Goal: Task Accomplishment & Management: Use online tool/utility

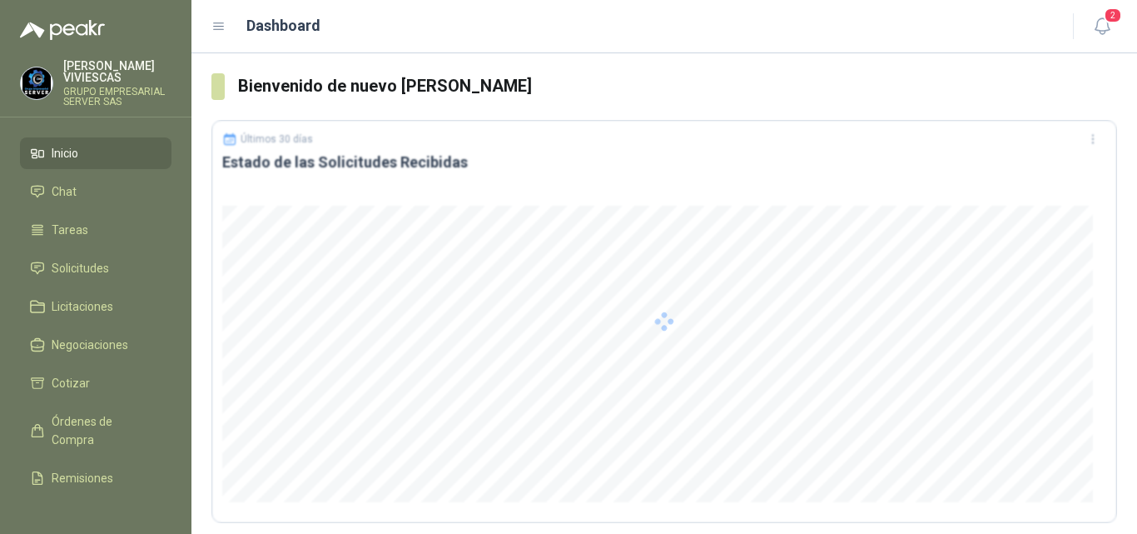
scroll to position [166, 0]
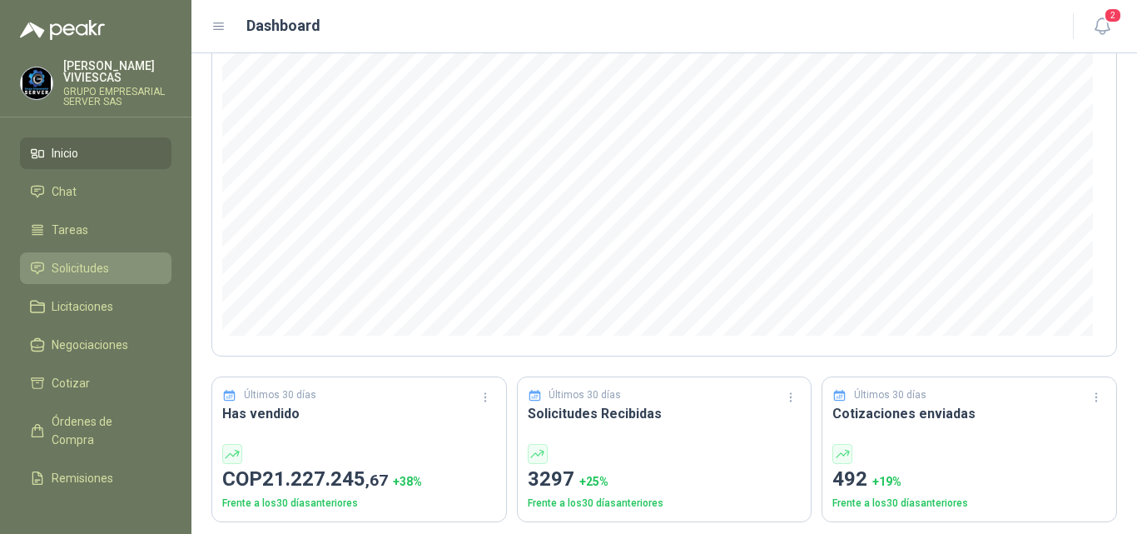
click at [91, 267] on span "Solicitudes" at bounding box center [80, 268] width 57 height 18
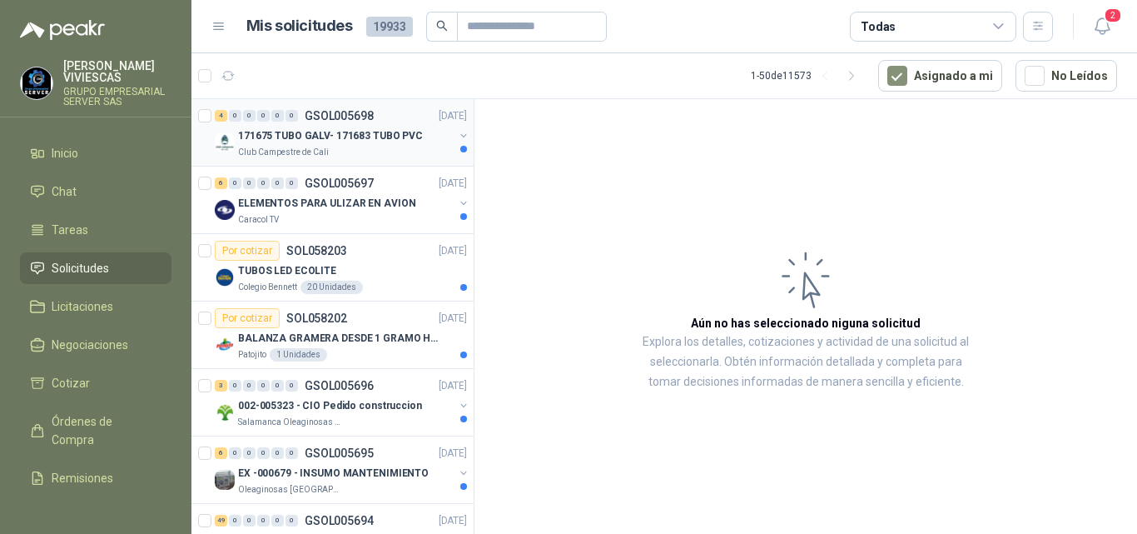
click at [368, 132] on p "171675 TUBO GALV- 171683 TUBO PVC" at bounding box center [330, 136] width 185 height 16
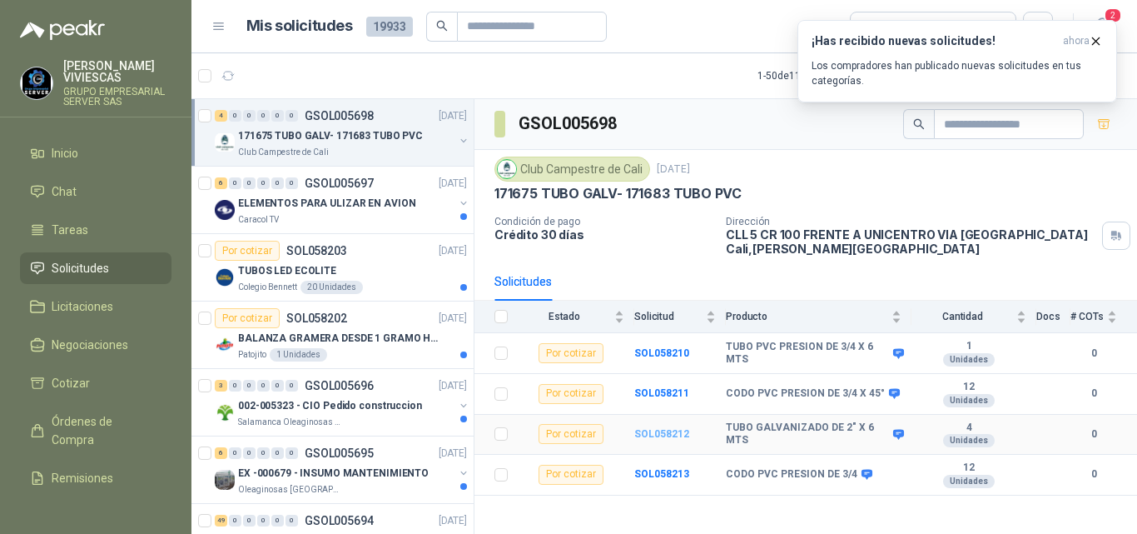
click at [662, 432] on b "SOL058212" at bounding box center [661, 434] width 55 height 12
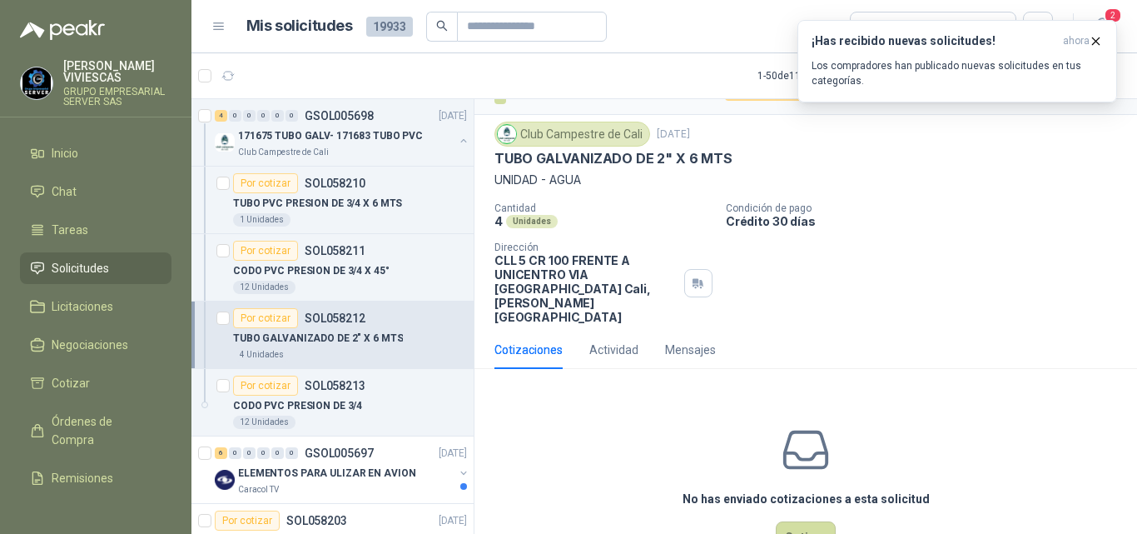
scroll to position [58, 0]
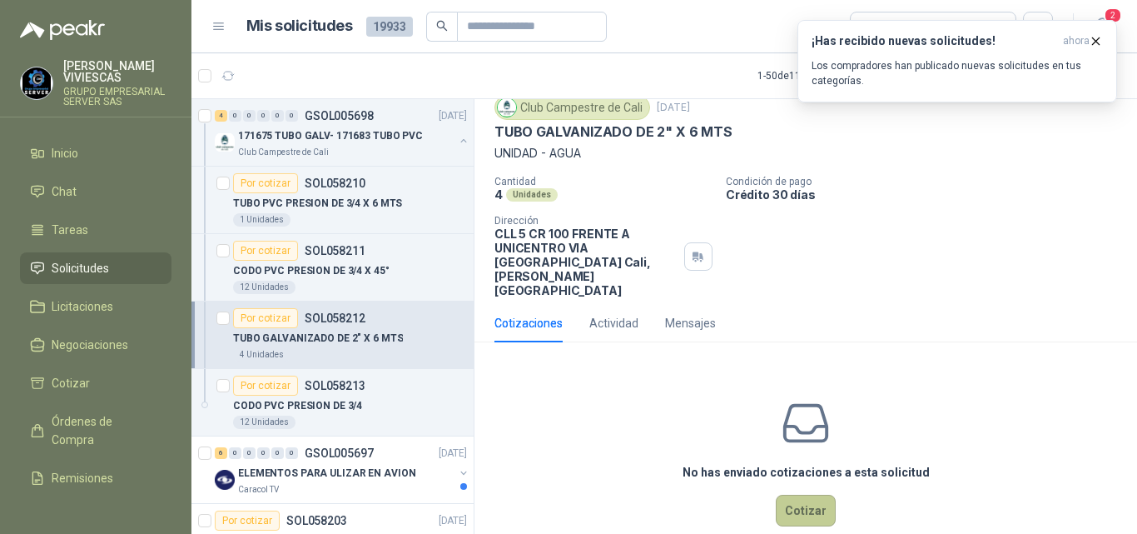
click at [804, 494] on button "Cotizar" at bounding box center [806, 510] width 60 height 32
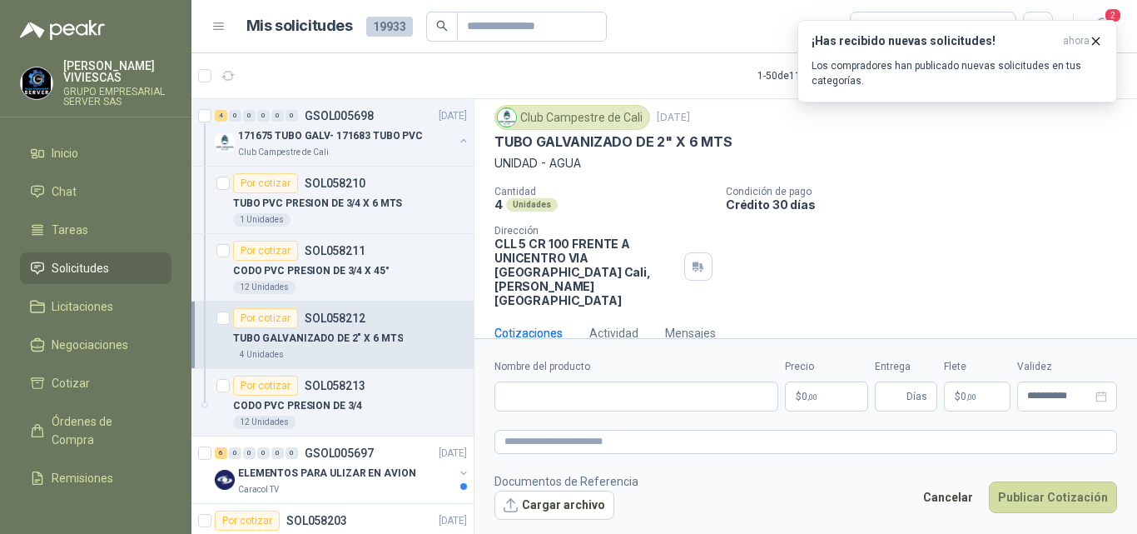
scroll to position [47, 0]
click at [583, 394] on input "Nombre del producto" at bounding box center [636, 396] width 284 height 30
type input "**********"
click at [800, 396] on p "$ 0 ,00" at bounding box center [826, 396] width 83 height 30
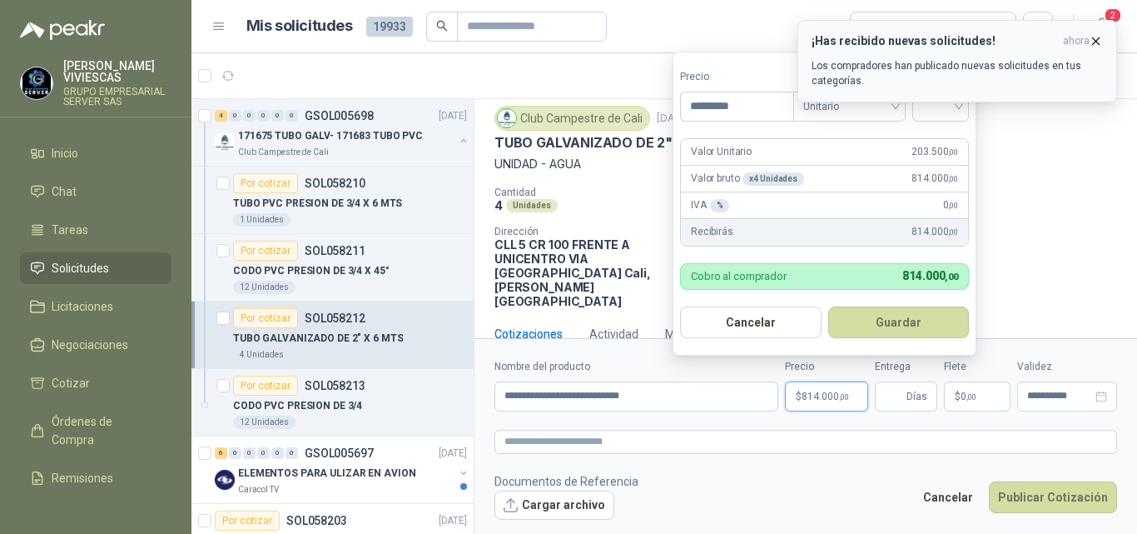
type input "*********"
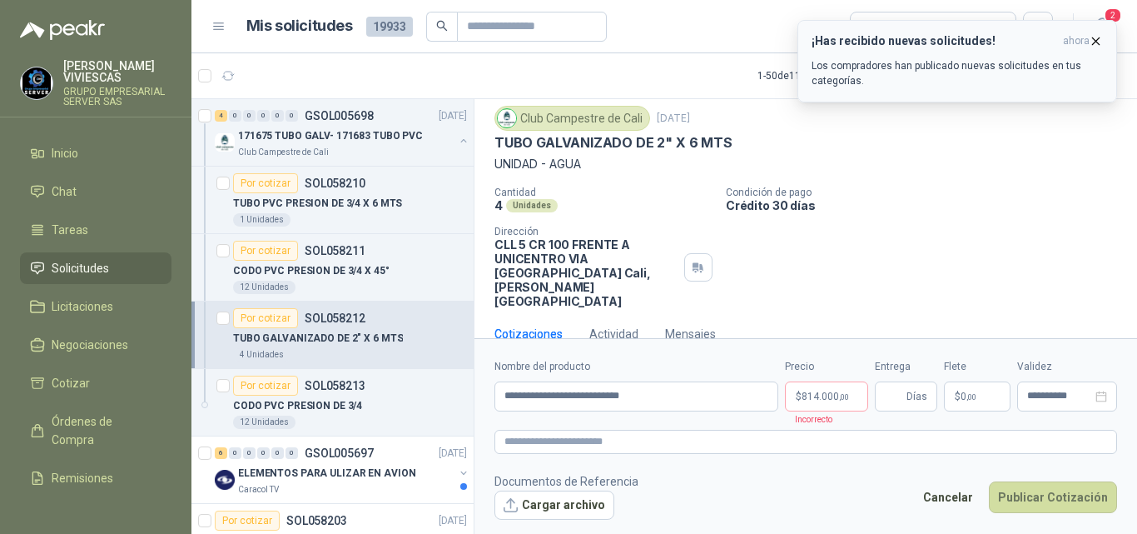
click at [1098, 39] on icon "button" at bounding box center [1096, 40] width 7 height 7
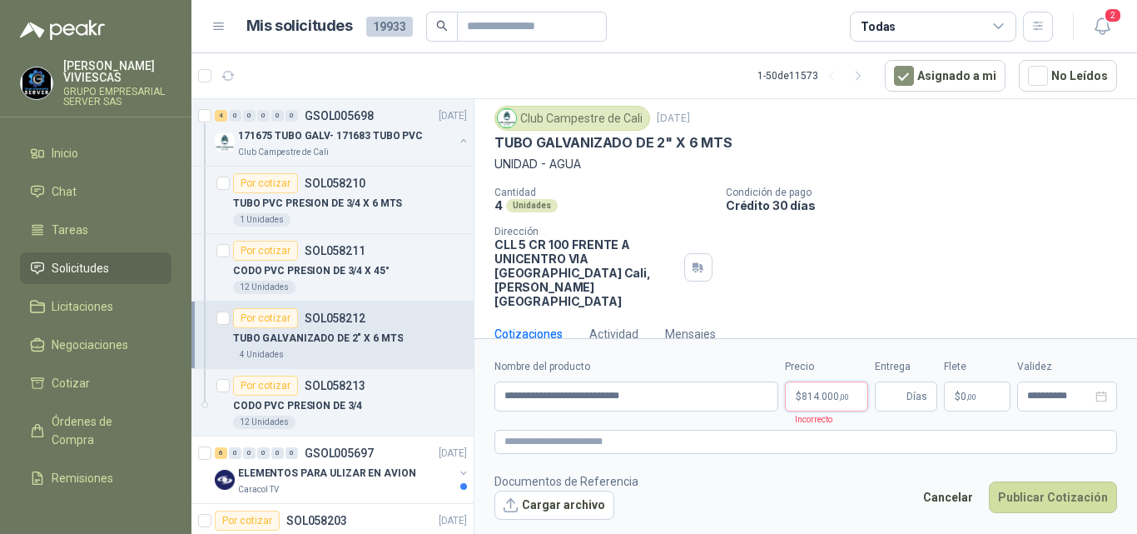
click at [822, 395] on span "814.000 ,00" at bounding box center [825, 396] width 47 height 10
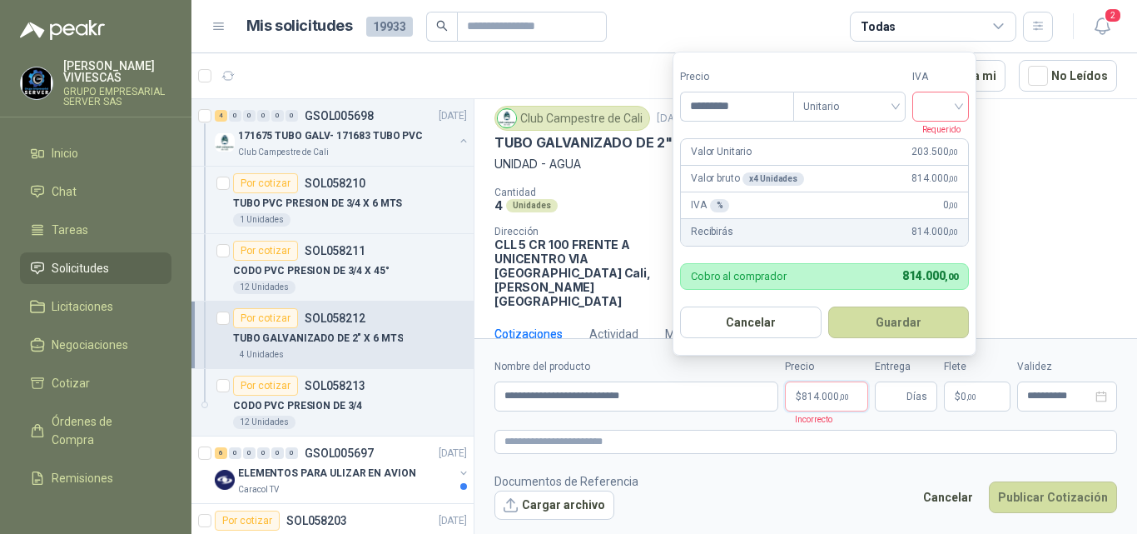
click at [941, 116] on input "search" at bounding box center [940, 104] width 37 height 25
click at [945, 137] on div "19%" at bounding box center [944, 141] width 31 height 18
click at [945, 138] on article "Valor Unitario 203.500 ,00 Valor bruto x 4 Unidades 814.000 ,00 IVA % 0 ,00 Rec…" at bounding box center [824, 192] width 289 height 108
click at [903, 321] on button "Guardar" at bounding box center [901, 322] width 143 height 32
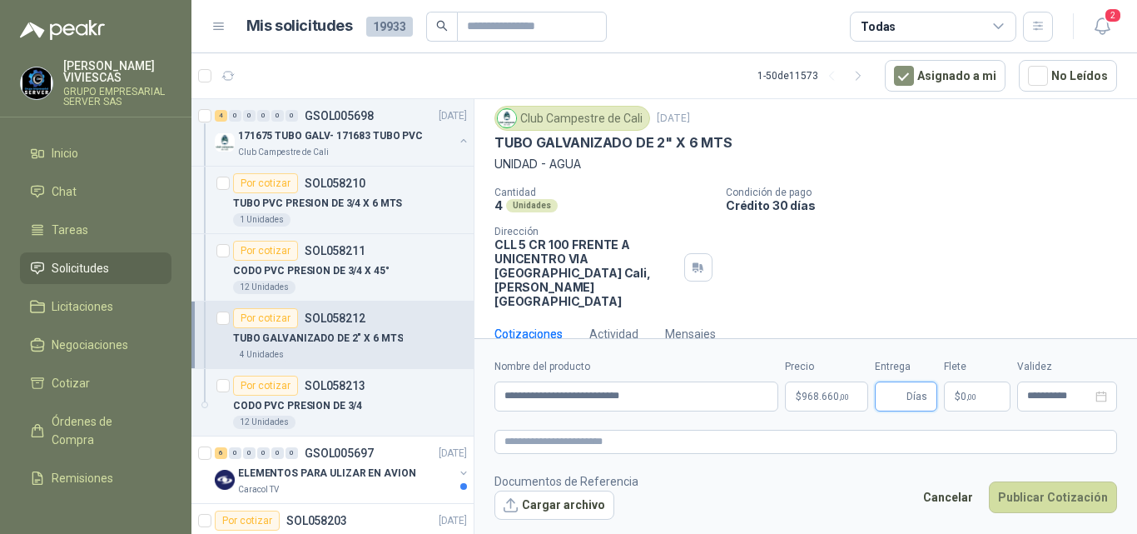
click at [892, 393] on input "Entrega" at bounding box center [894, 396] width 18 height 28
type input "*"
click at [963, 392] on span "0 ,00" at bounding box center [968, 396] width 16 height 10
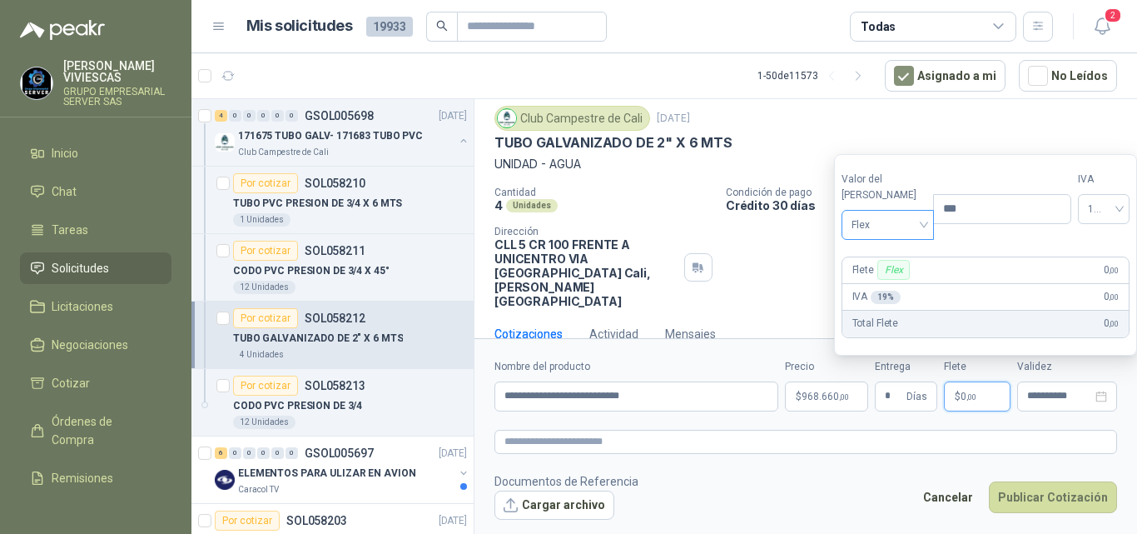
click at [875, 221] on span "Flex" at bounding box center [887, 224] width 73 height 25
click at [879, 286] on div "Incluido" at bounding box center [884, 286] width 58 height 18
click at [1029, 490] on button "Publicar Cotización" at bounding box center [1053, 497] width 128 height 32
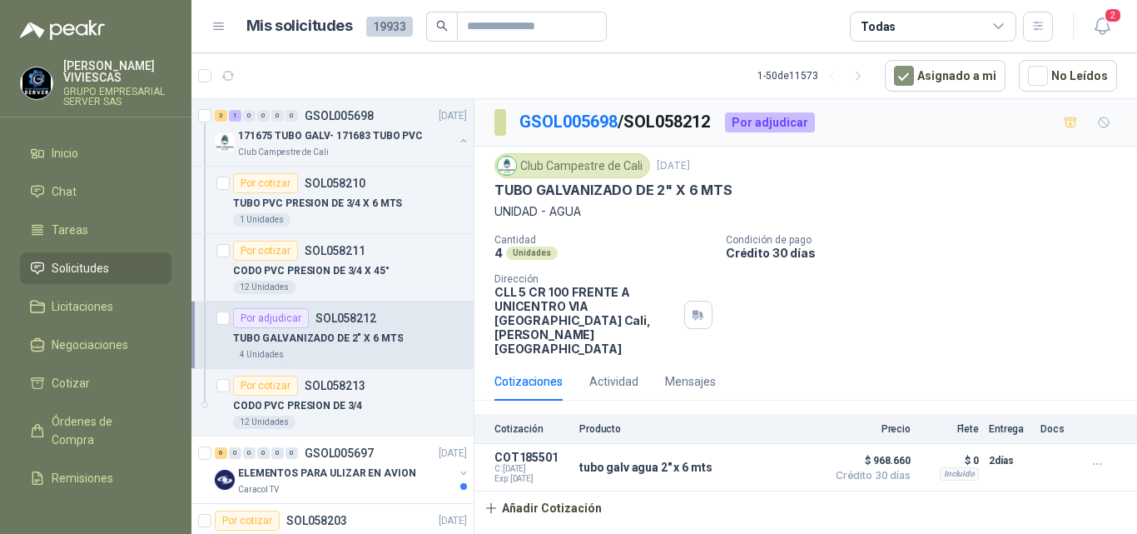
scroll to position [0, 0]
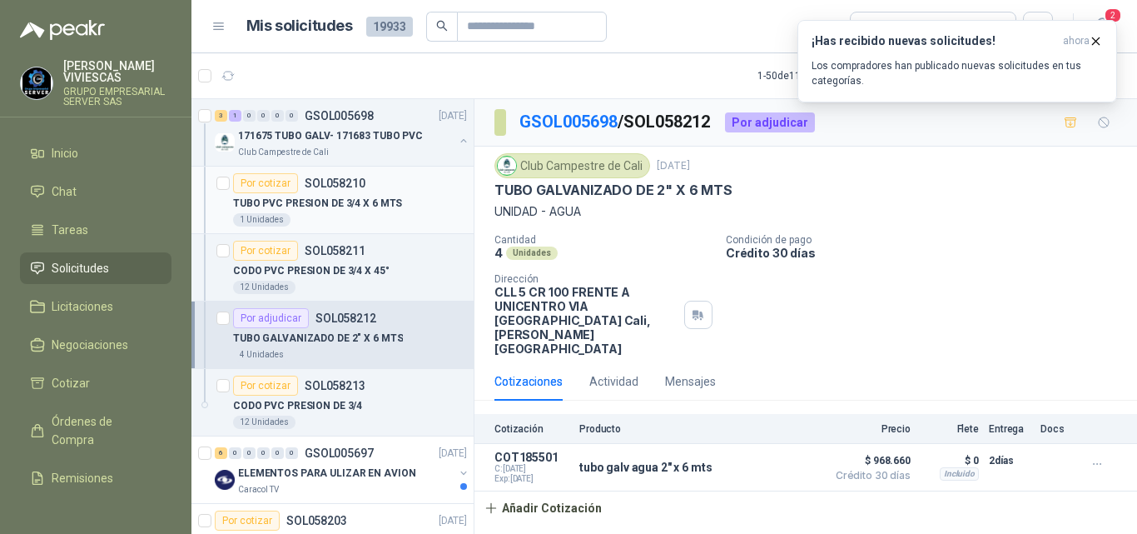
click at [315, 182] on p "SOL058210" at bounding box center [335, 183] width 61 height 12
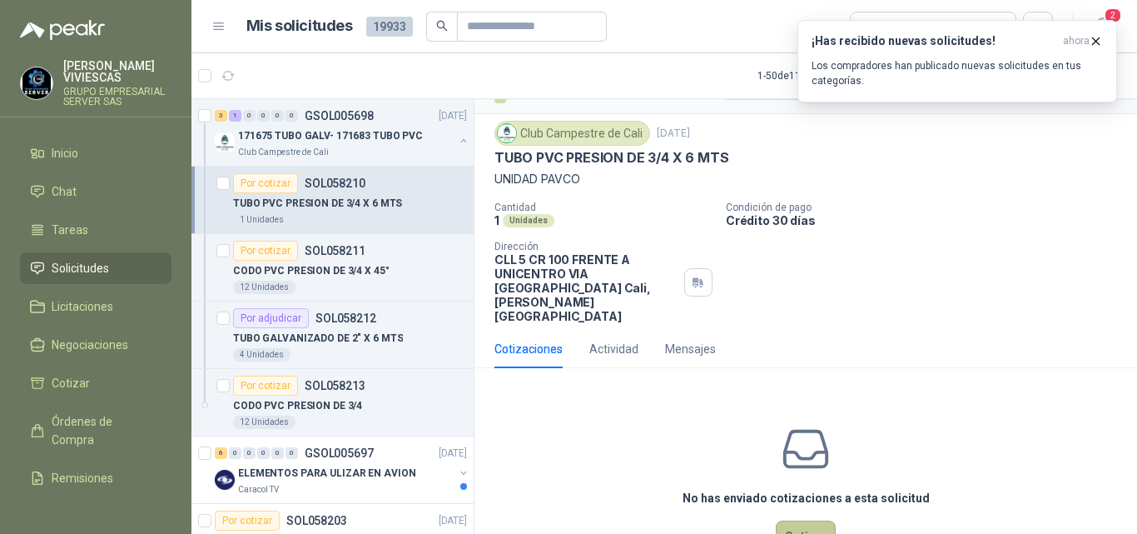
scroll to position [58, 0]
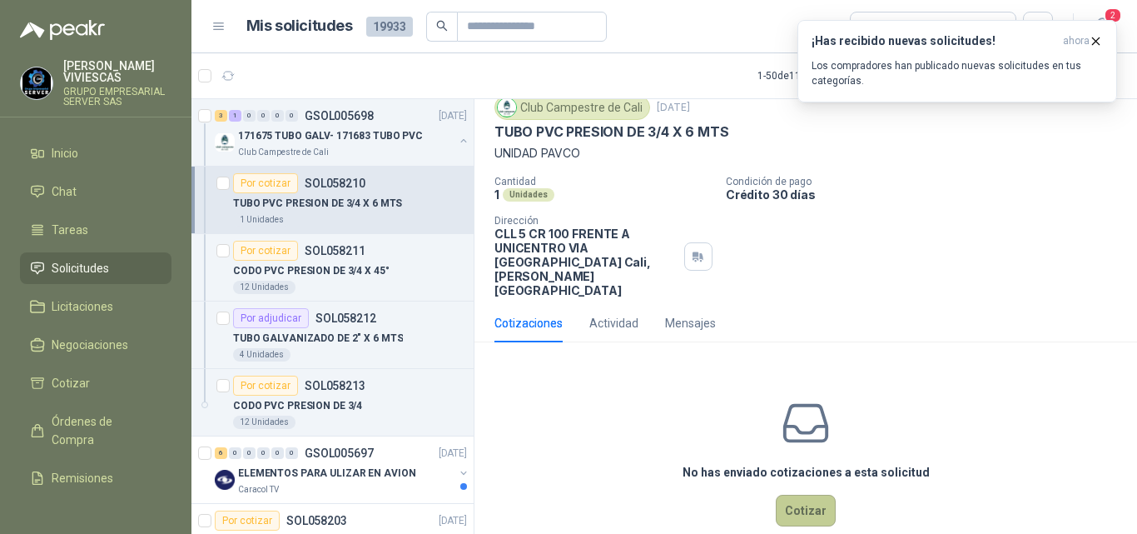
click at [801, 494] on button "Cotizar" at bounding box center [806, 510] width 60 height 32
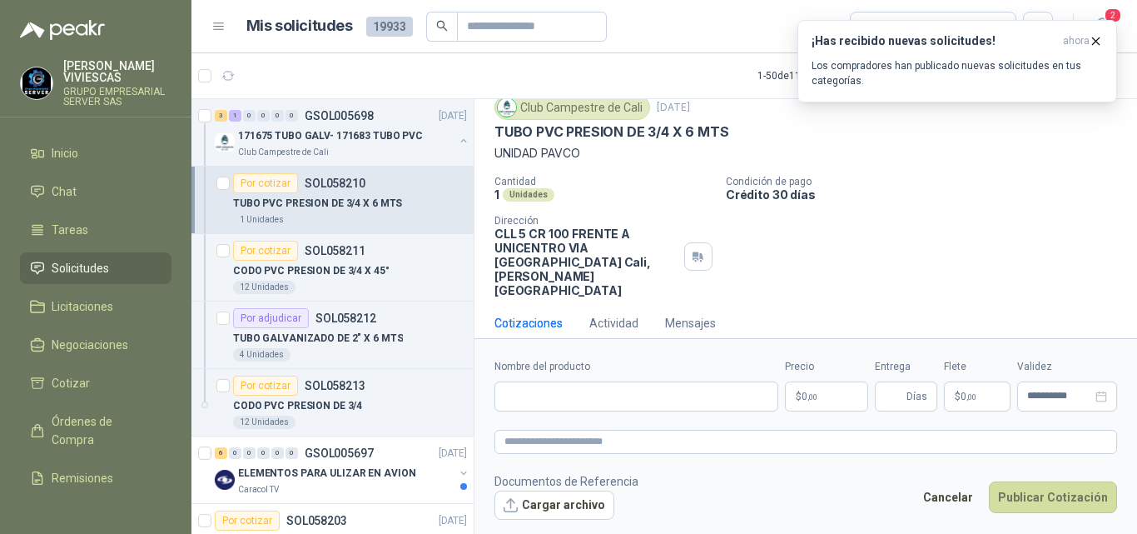
scroll to position [47, 0]
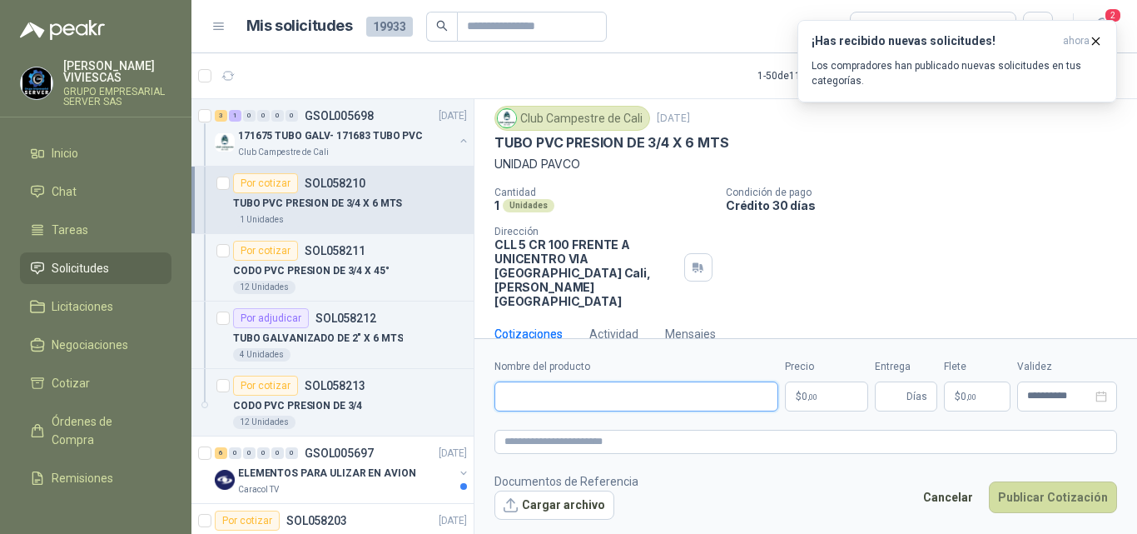
click at [540, 388] on input "Nombre del producto" at bounding box center [636, 396] width 284 height 30
type input "**********"
click at [804, 392] on span "0 ,00" at bounding box center [810, 396] width 16 height 10
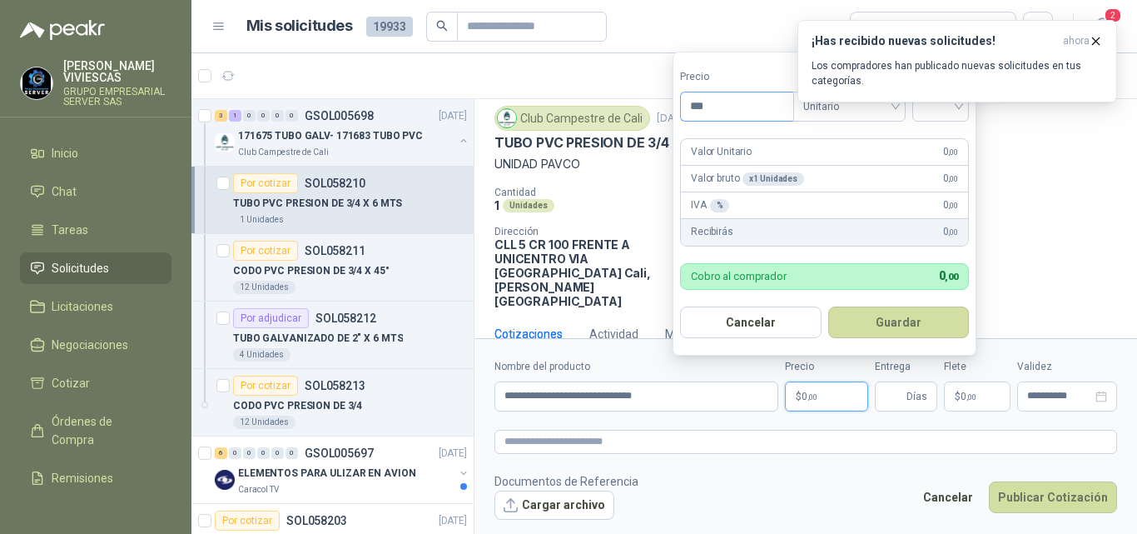
click at [731, 104] on input "***" at bounding box center [737, 106] width 112 height 28
click at [1095, 39] on icon "button" at bounding box center [1096, 41] width 14 height 14
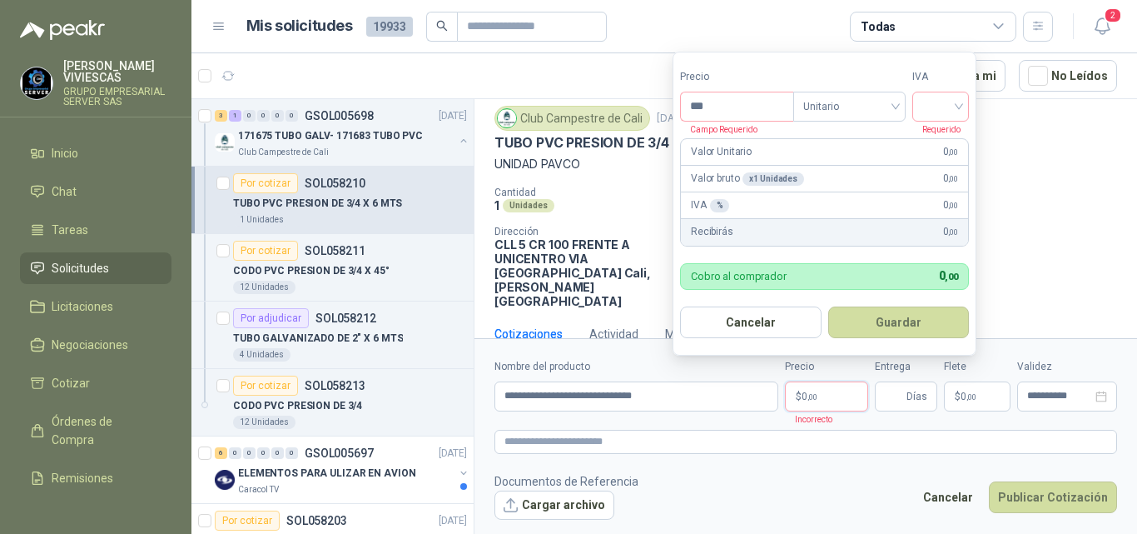
click at [826, 402] on p "$ 0 ,00" at bounding box center [826, 396] width 83 height 30
click at [722, 105] on input "***" at bounding box center [737, 106] width 112 height 28
type input "********"
click at [955, 106] on input "search" at bounding box center [940, 104] width 37 height 25
click at [931, 135] on div "19%" at bounding box center [944, 141] width 31 height 18
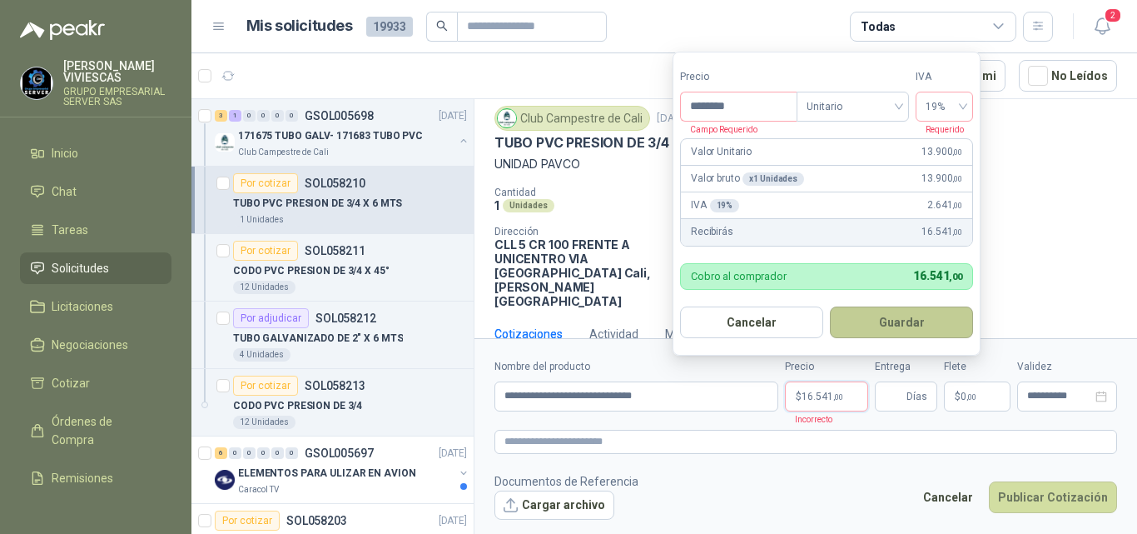
click at [919, 313] on button "Guardar" at bounding box center [901, 322] width 143 height 32
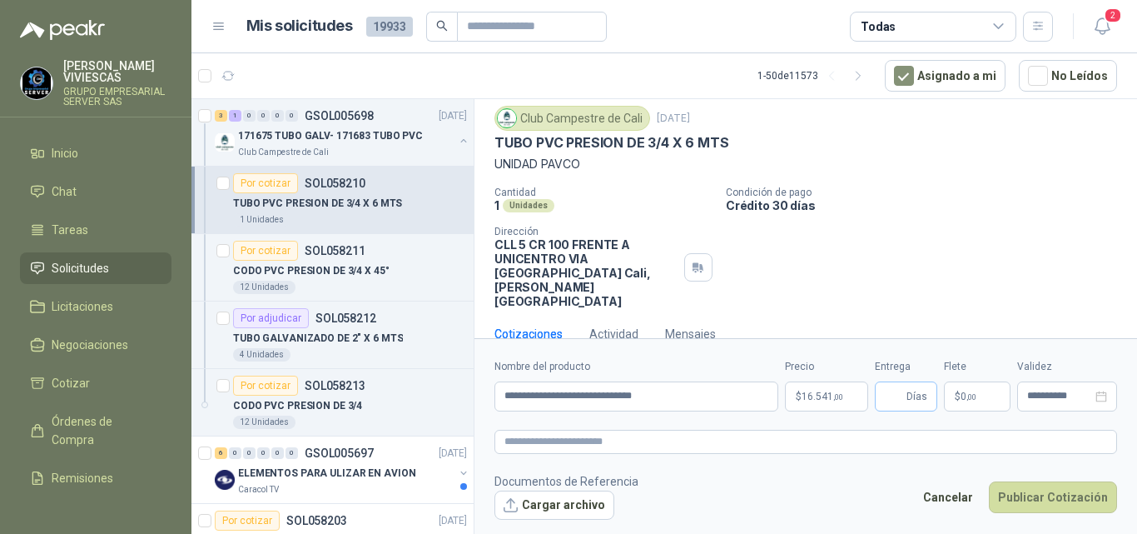
click at [882, 394] on span "Días" at bounding box center [906, 396] width 62 height 30
click at [886, 387] on input "Entrega" at bounding box center [894, 396] width 18 height 28
click at [887, 387] on input "Entrega" at bounding box center [894, 396] width 18 height 28
type input "*"
click at [960, 387] on p "$ 0 ,00" at bounding box center [977, 396] width 67 height 30
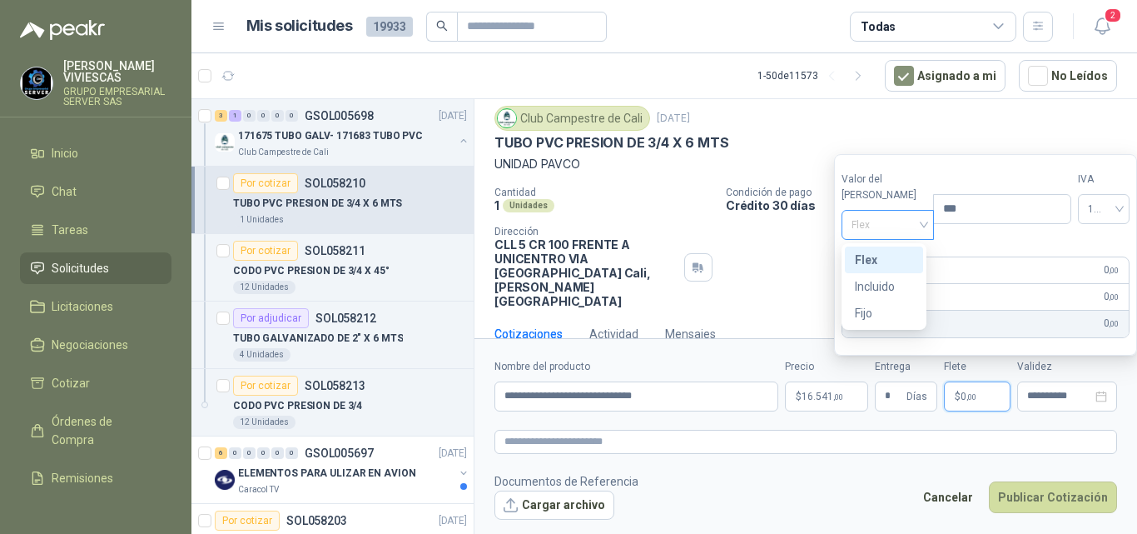
click at [870, 221] on span "Flex" at bounding box center [887, 224] width 73 height 25
click at [867, 292] on div "Incluido" at bounding box center [884, 286] width 58 height 18
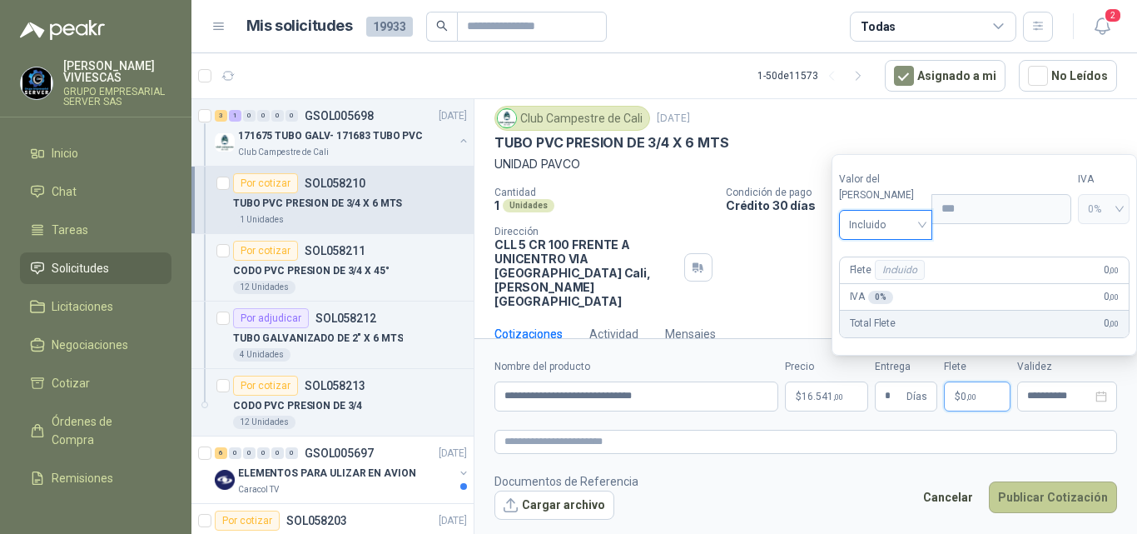
click at [1064, 494] on button "Publicar Cotización" at bounding box center [1053, 497] width 128 height 32
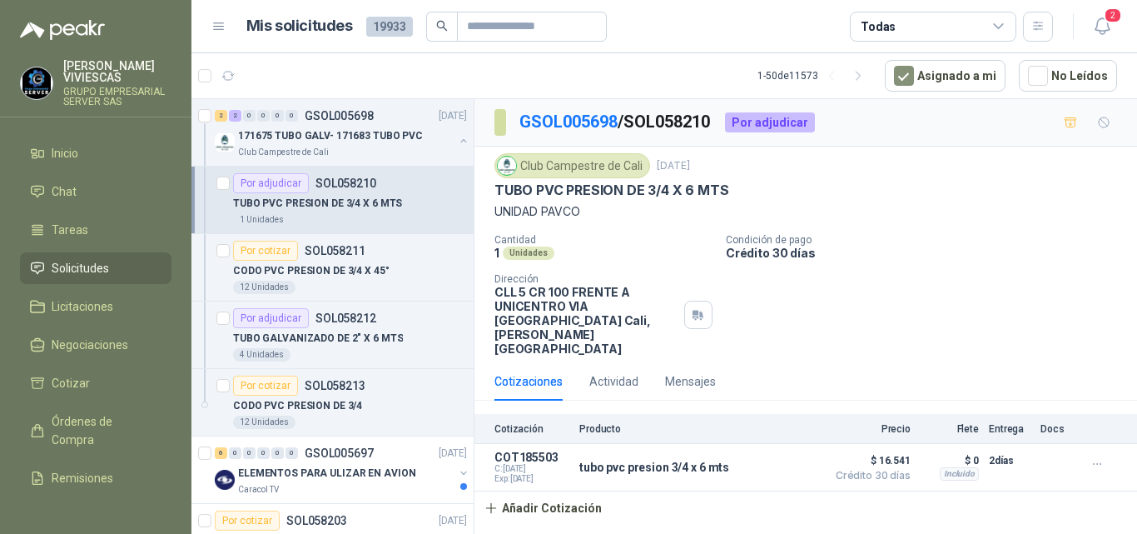
scroll to position [0, 0]
click at [302, 269] on p "CODO PVC PRESION DE 3/4 X 45°" at bounding box center [311, 271] width 156 height 16
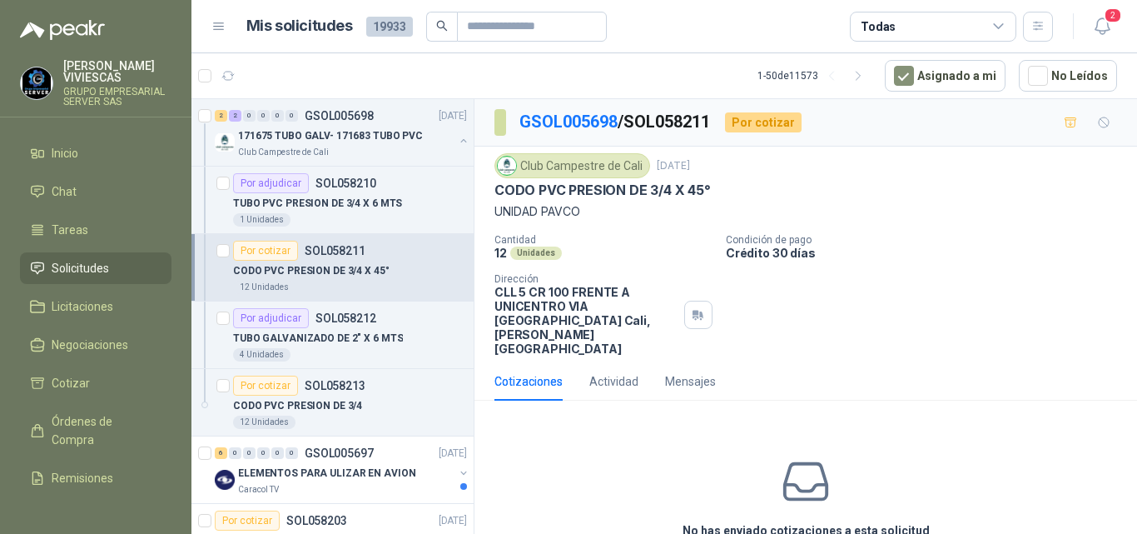
scroll to position [58, 0]
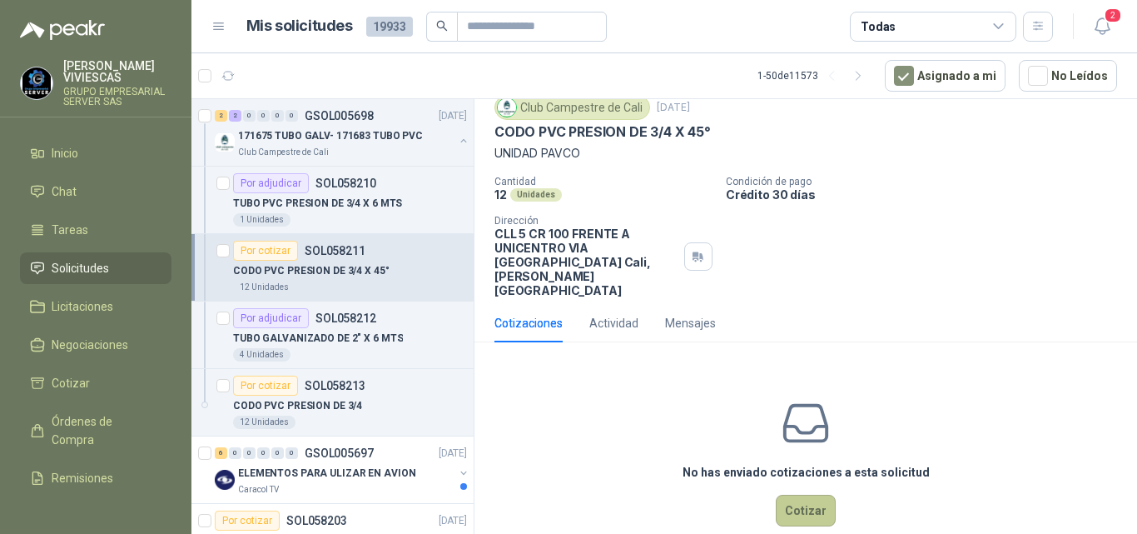
click at [797, 494] on button "Cotizar" at bounding box center [806, 510] width 60 height 32
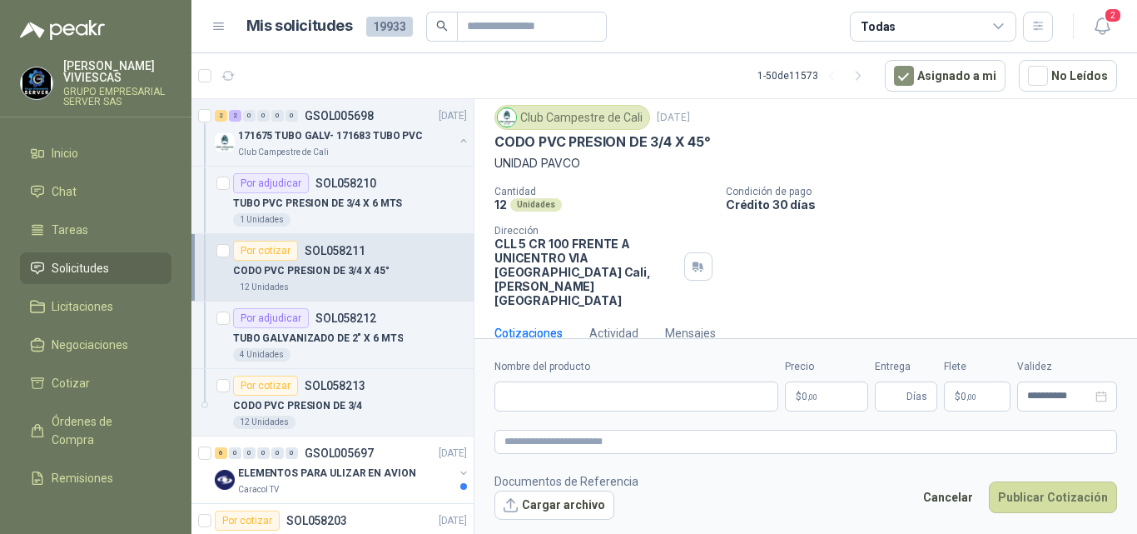
scroll to position [47, 0]
click at [535, 395] on input "Nombre del producto" at bounding box center [636, 396] width 284 height 30
type input "**********"
click at [810, 392] on span ",00" at bounding box center [812, 396] width 10 height 9
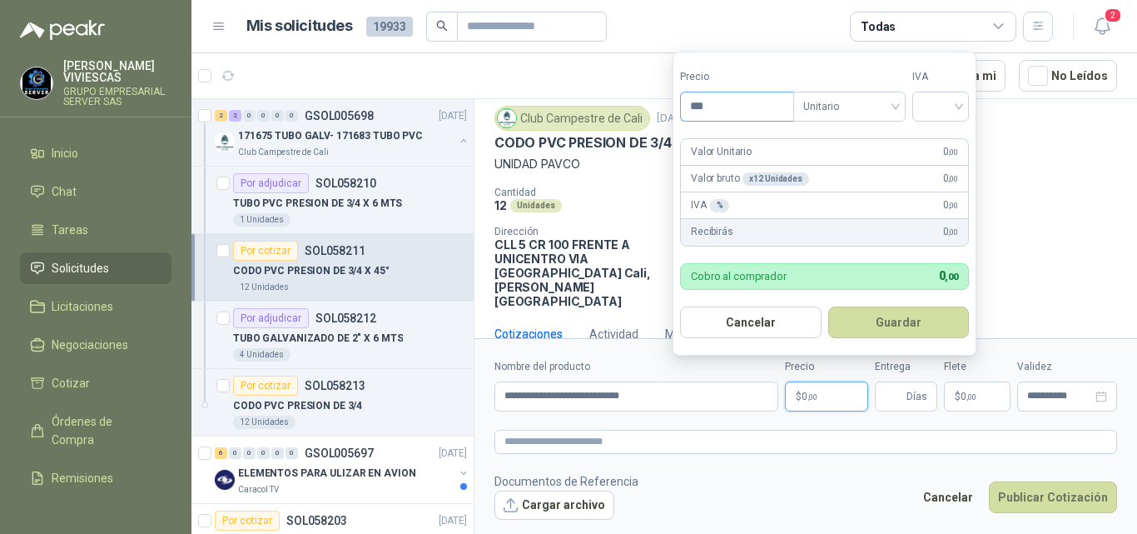
click at [715, 109] on input "***" at bounding box center [737, 106] width 112 height 28
type input "*******"
click at [950, 106] on input "search" at bounding box center [940, 104] width 37 height 25
click at [934, 140] on div "19%" at bounding box center [944, 141] width 31 height 18
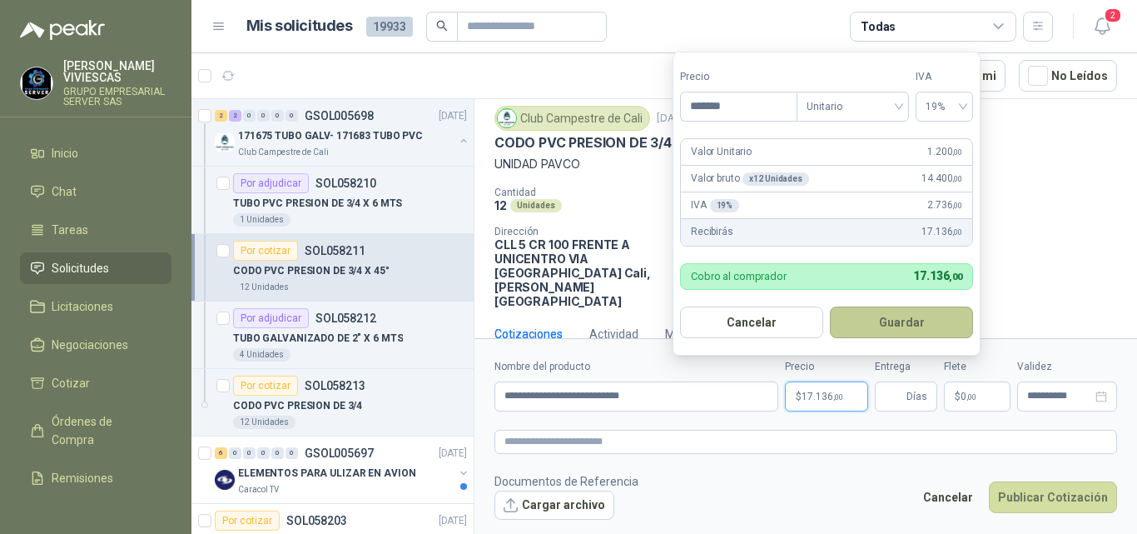
click at [902, 320] on button "Guardar" at bounding box center [901, 322] width 143 height 32
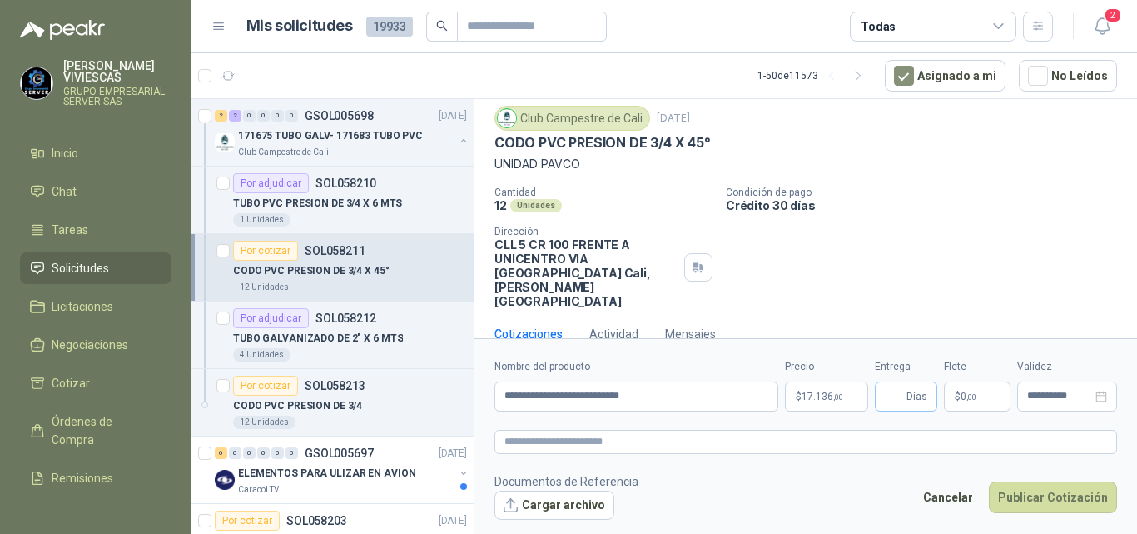
click at [909, 388] on span "Días" at bounding box center [916, 396] width 21 height 28
click at [895, 394] on input "Entrega" at bounding box center [894, 396] width 18 height 28
type input "*"
click at [956, 391] on span "$" at bounding box center [958, 396] width 6 height 10
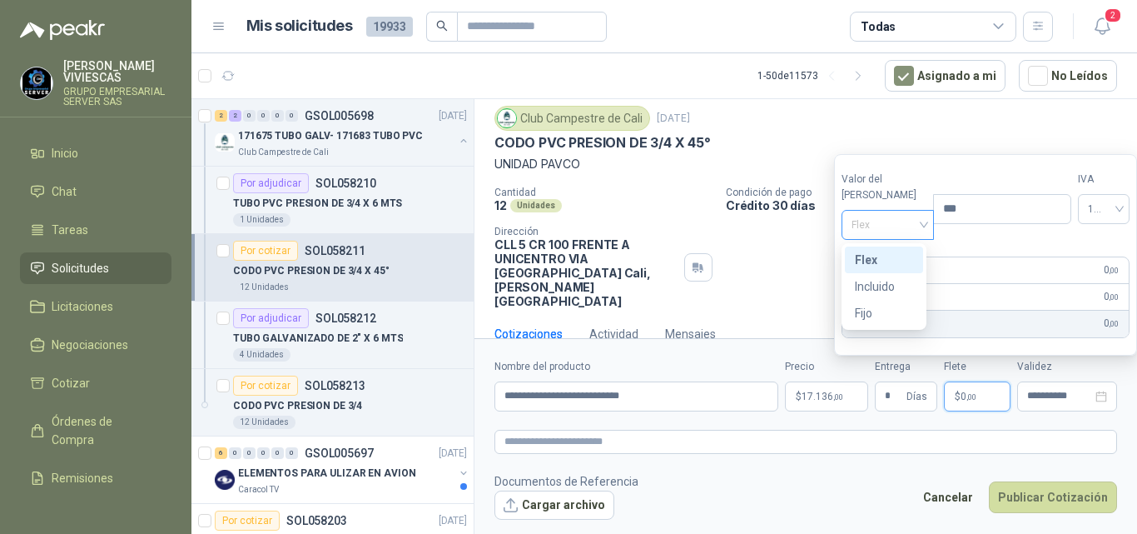
click at [872, 226] on span "Flex" at bounding box center [887, 224] width 73 height 25
click at [876, 282] on div "Incluido" at bounding box center [884, 286] width 58 height 18
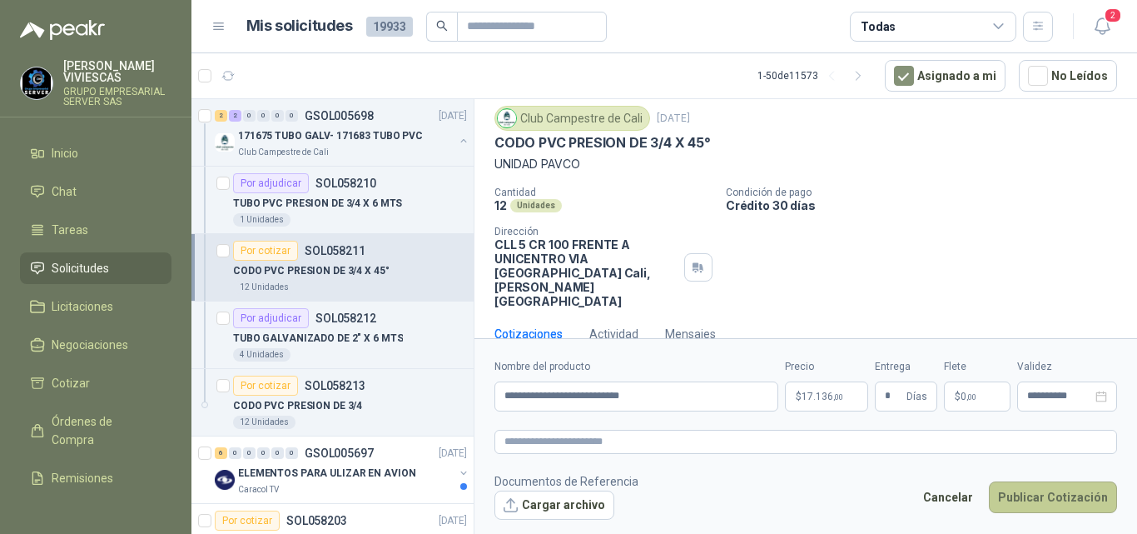
click at [1025, 490] on button "Publicar Cotización" at bounding box center [1053, 497] width 128 height 32
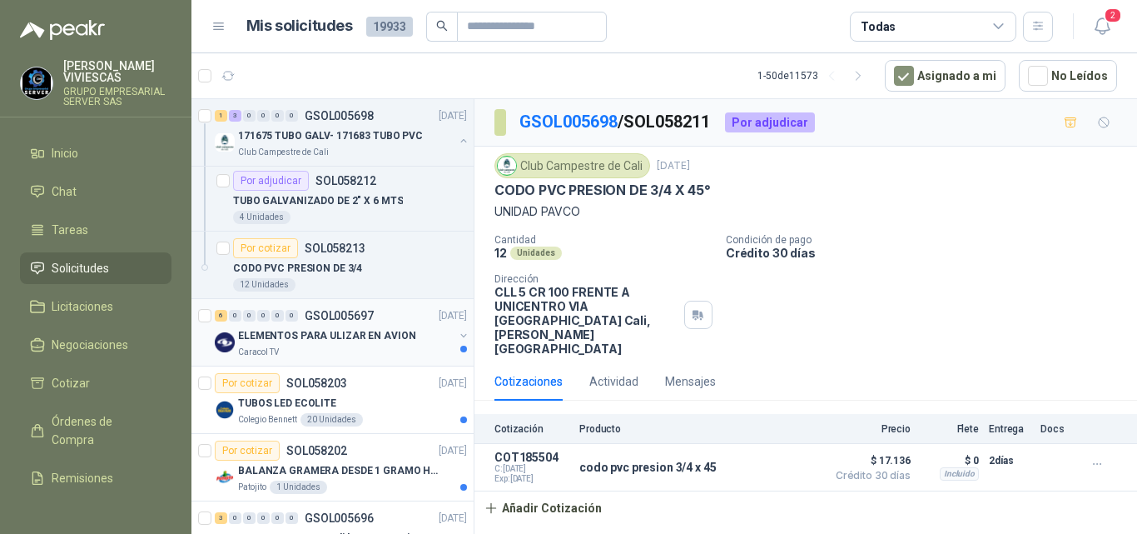
scroll to position [166, 0]
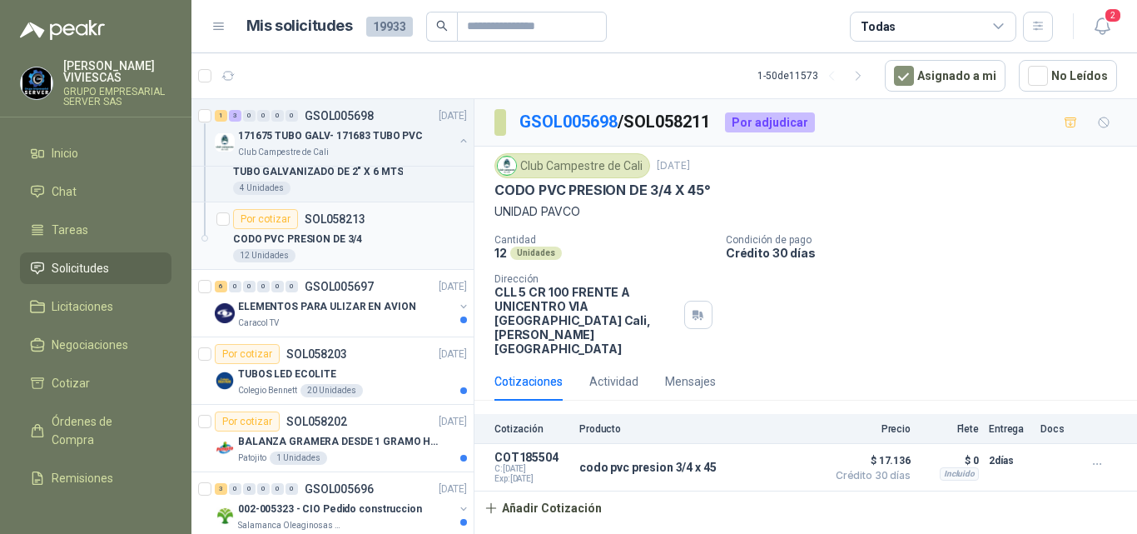
click at [261, 236] on p "CODO PVC PRESION DE 3/4" at bounding box center [297, 239] width 129 height 16
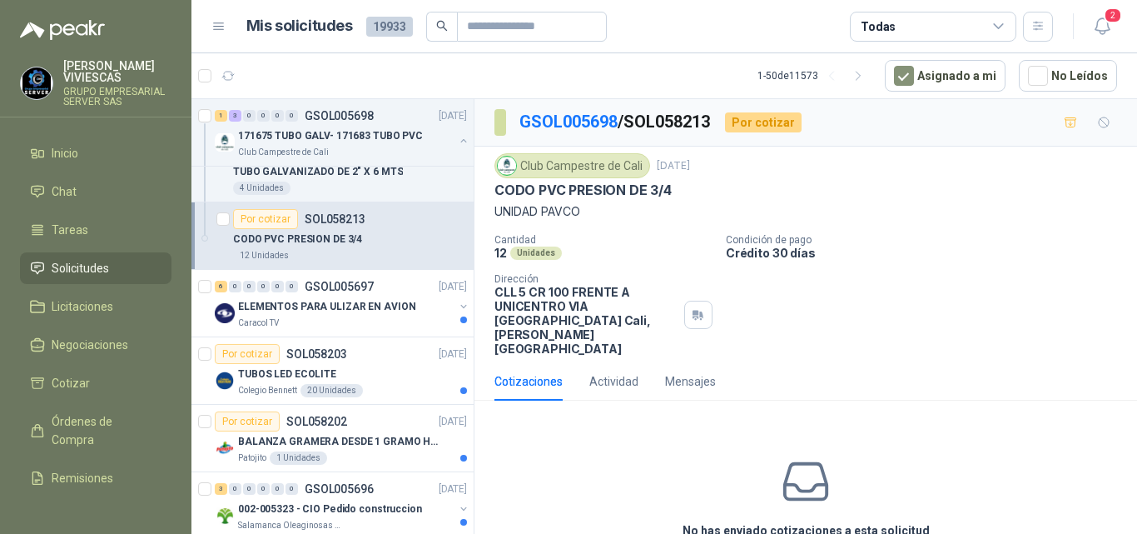
scroll to position [58, 0]
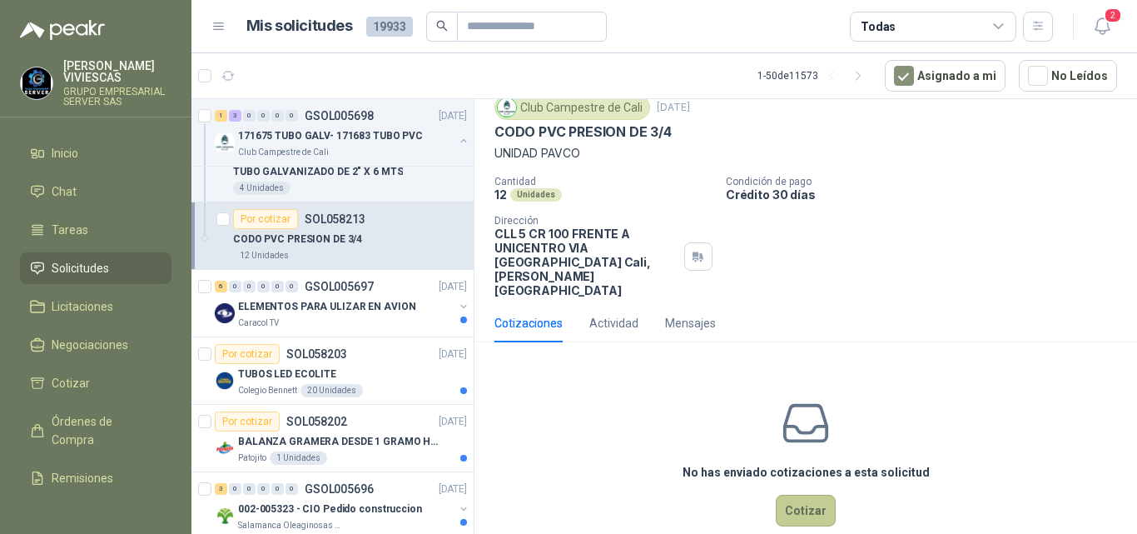
click at [804, 494] on button "Cotizar" at bounding box center [806, 510] width 60 height 32
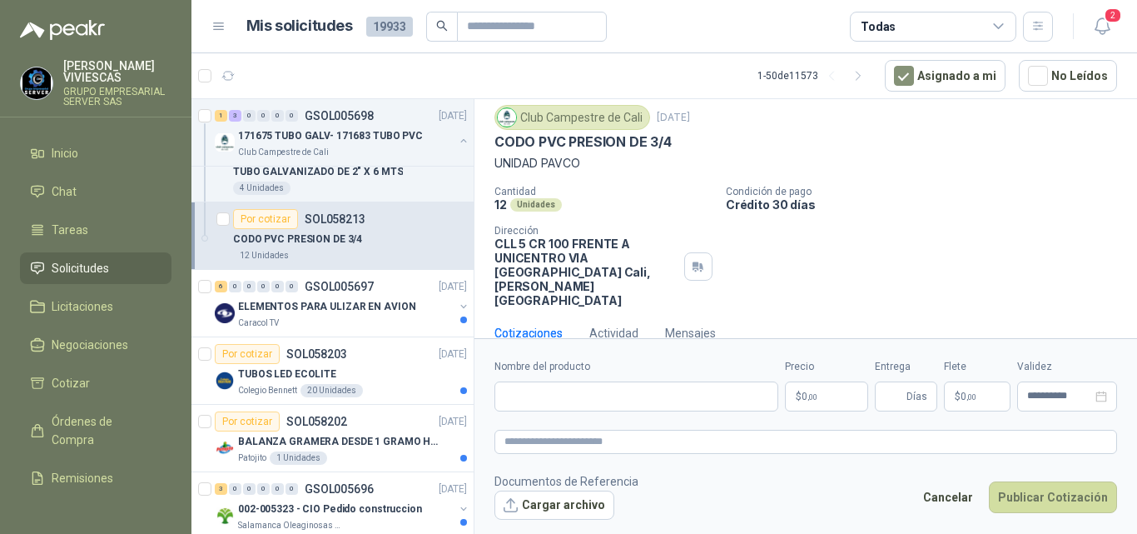
scroll to position [47, 0]
click at [562, 392] on input "Nombre del producto" at bounding box center [636, 396] width 284 height 30
type input "**********"
click at [802, 397] on span "0 ,00" at bounding box center [810, 396] width 16 height 10
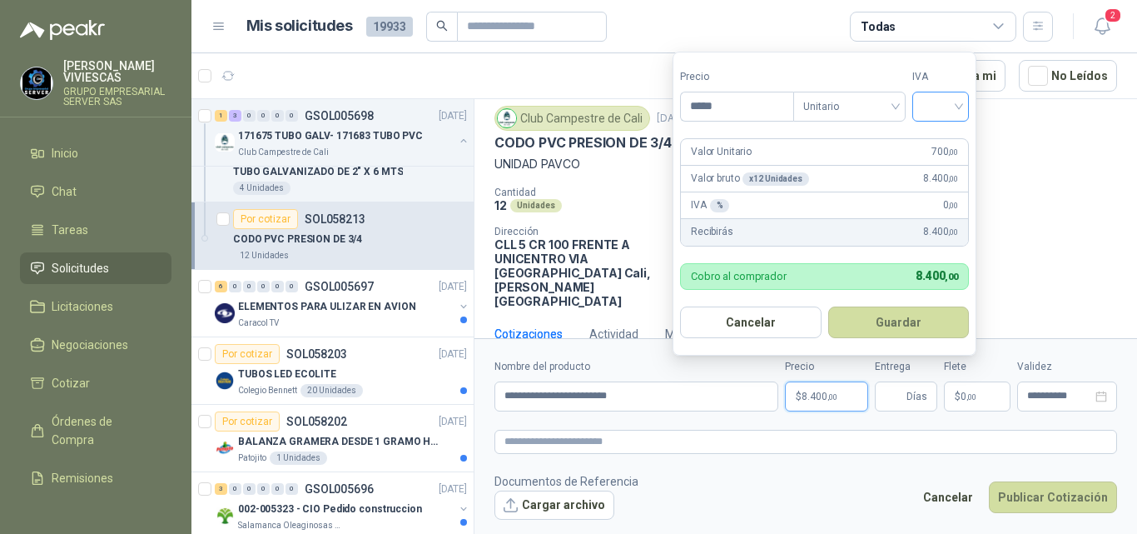
type input "*****"
click at [947, 108] on input "search" at bounding box center [940, 104] width 37 height 25
click at [941, 139] on div "19%" at bounding box center [944, 141] width 31 height 18
click at [886, 327] on button "Guardar" at bounding box center [901, 322] width 143 height 32
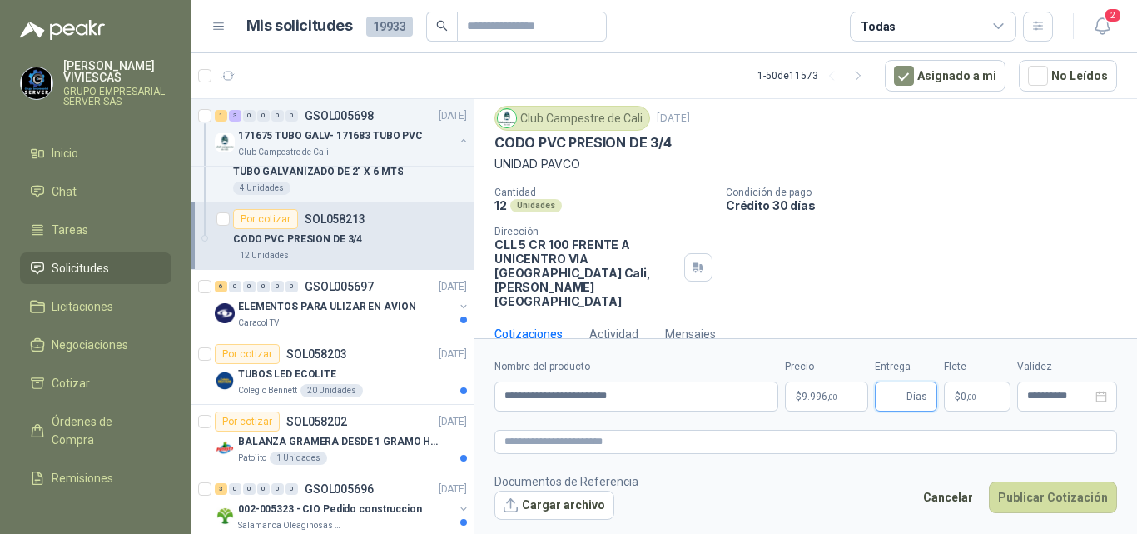
click at [889, 390] on input "Entrega" at bounding box center [894, 396] width 18 height 28
type input "*"
click at [962, 392] on span "0 ,00" at bounding box center [968, 396] width 16 height 10
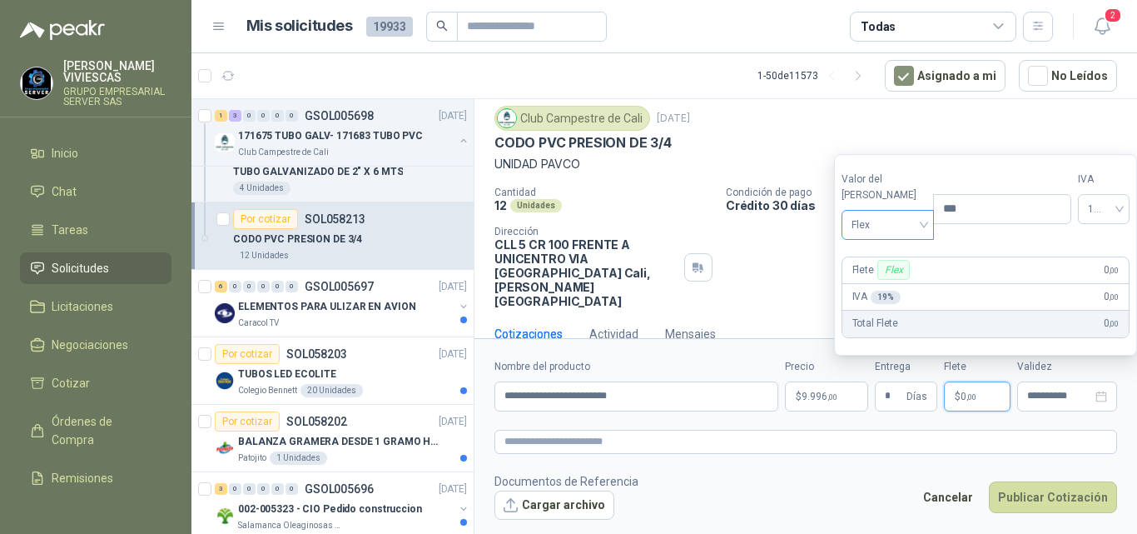
click at [870, 221] on span "Flex" at bounding box center [887, 224] width 73 height 25
click at [879, 287] on div "Incluido" at bounding box center [884, 286] width 58 height 18
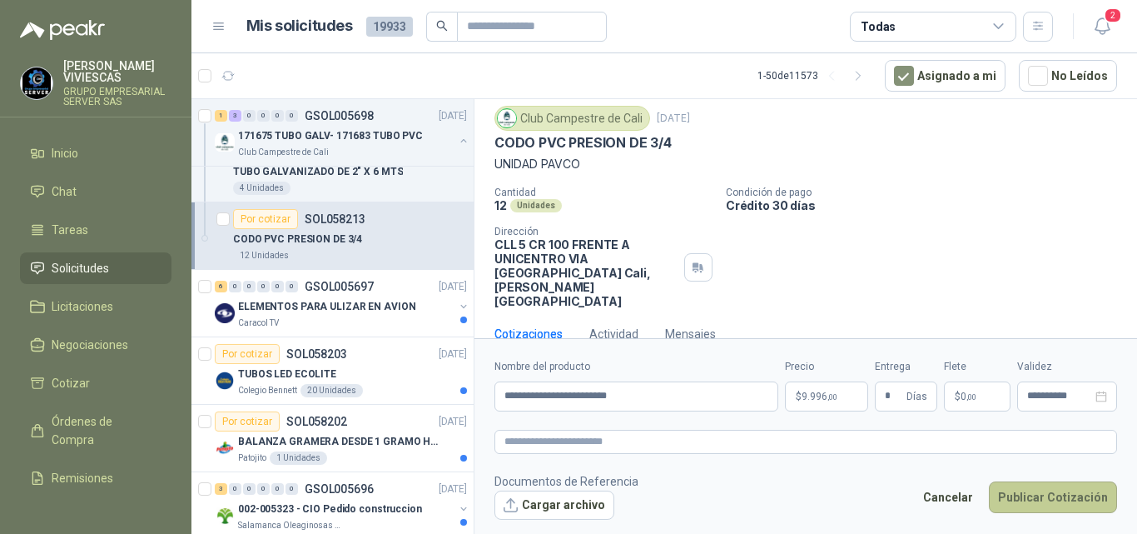
click at [1010, 492] on button "Publicar Cotización" at bounding box center [1053, 497] width 128 height 32
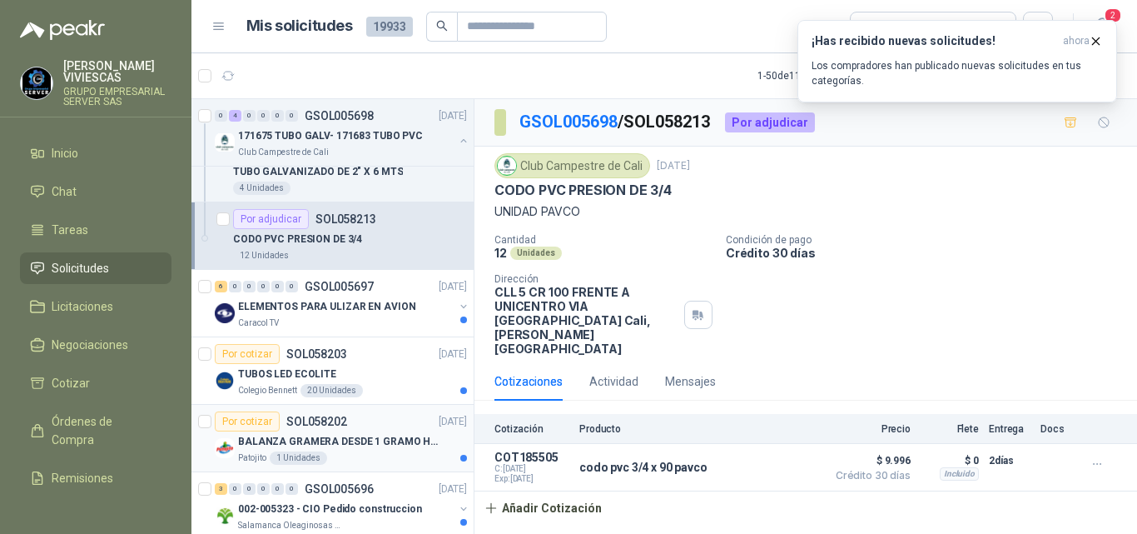
scroll to position [250, 0]
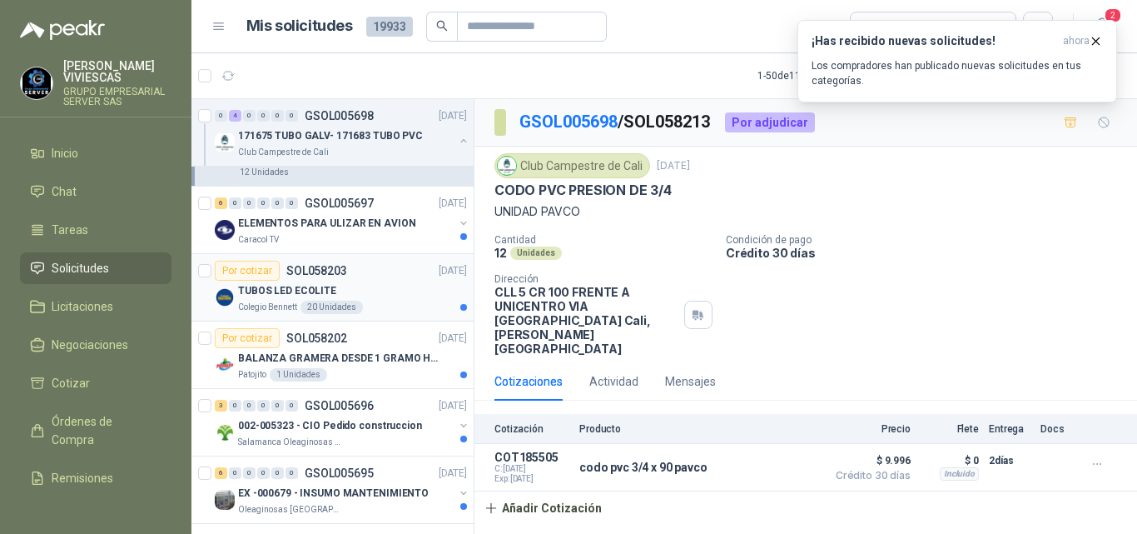
click at [326, 265] on p "SOL058203" at bounding box center [316, 271] width 61 height 12
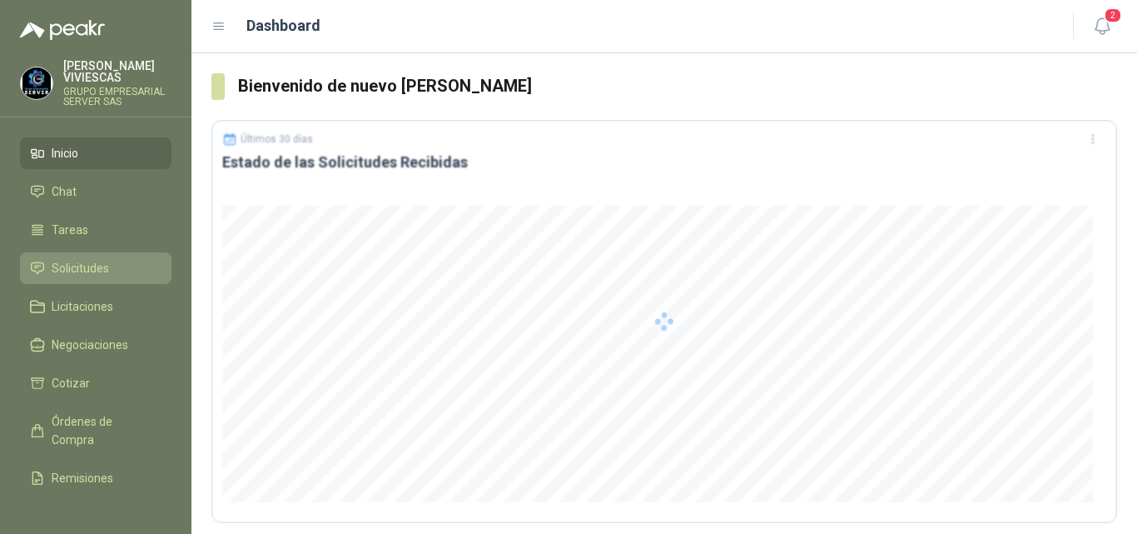
click at [85, 265] on span "Solicitudes" at bounding box center [80, 268] width 57 height 18
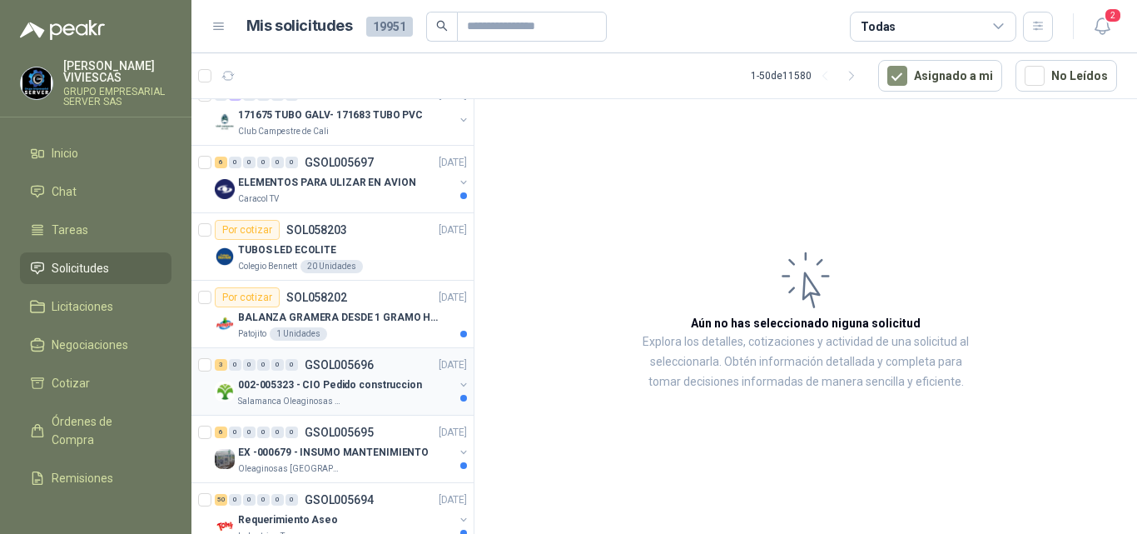
scroll to position [499, 0]
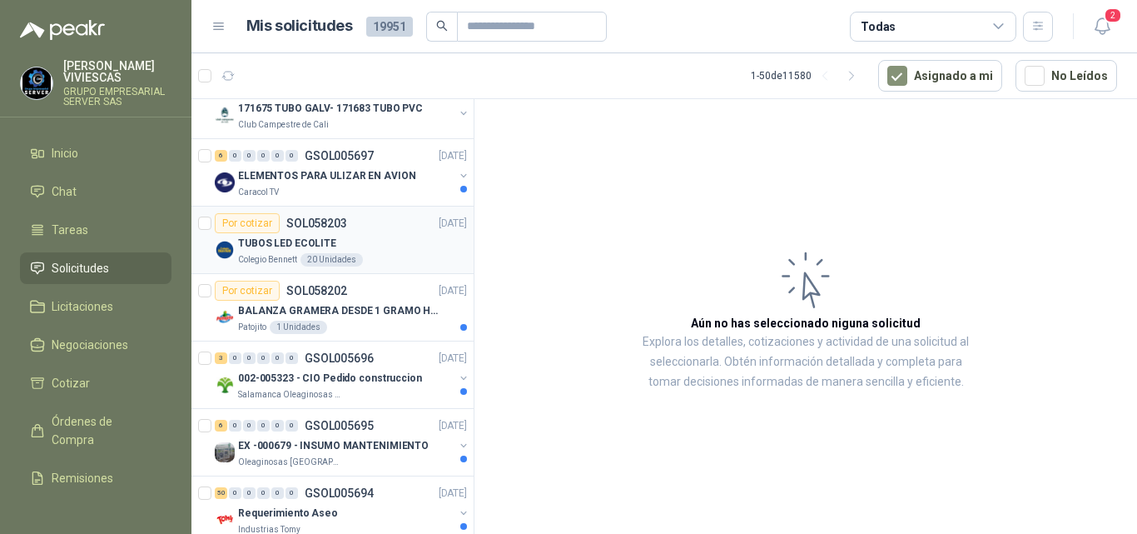
click at [285, 245] on p "TUBOS LED ECOLITE" at bounding box center [287, 244] width 98 height 16
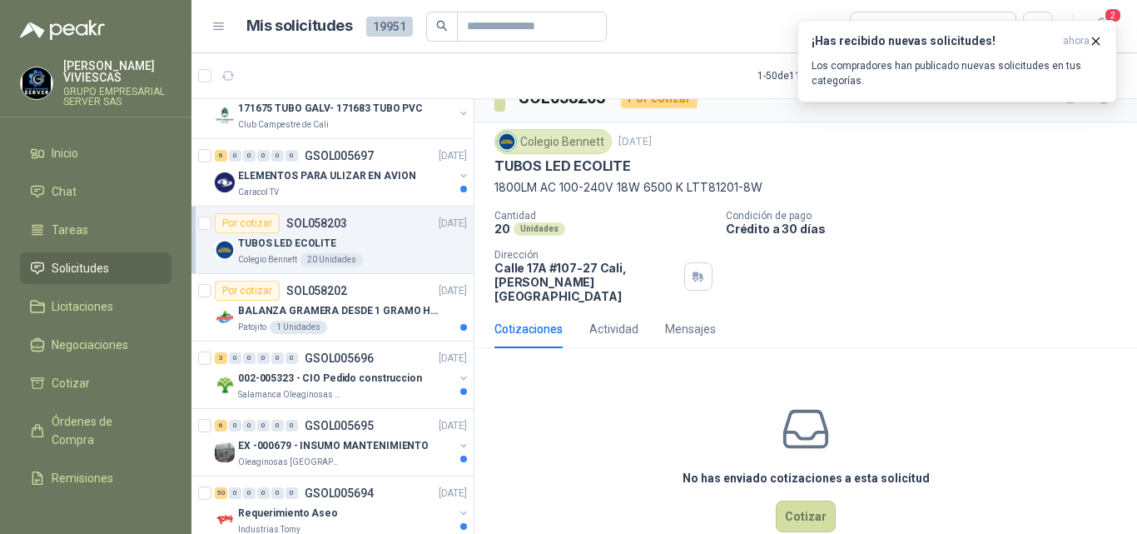
scroll to position [44, 0]
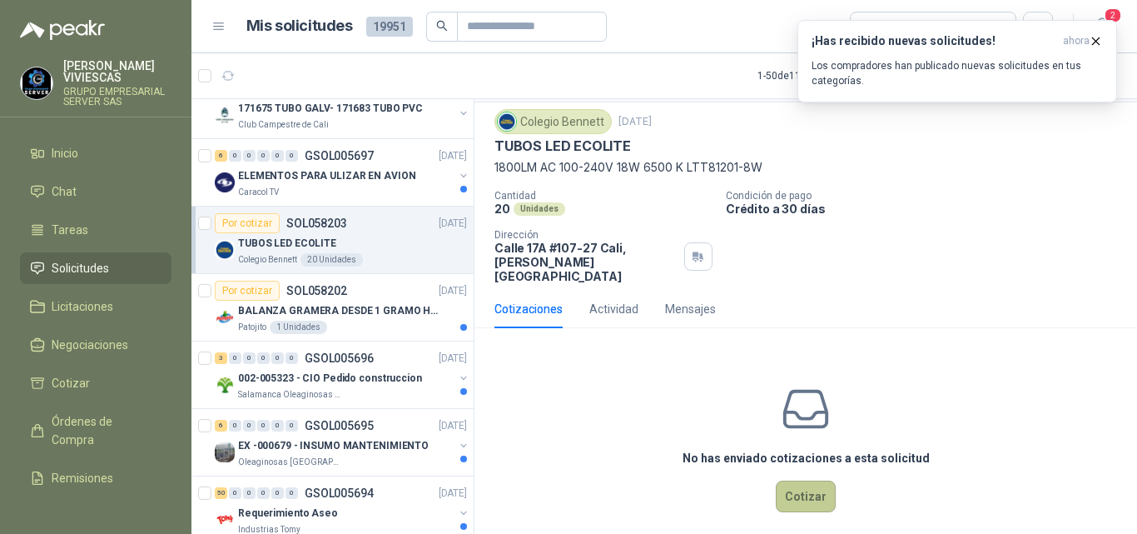
click at [799, 480] on button "Cotizar" at bounding box center [806, 496] width 60 height 32
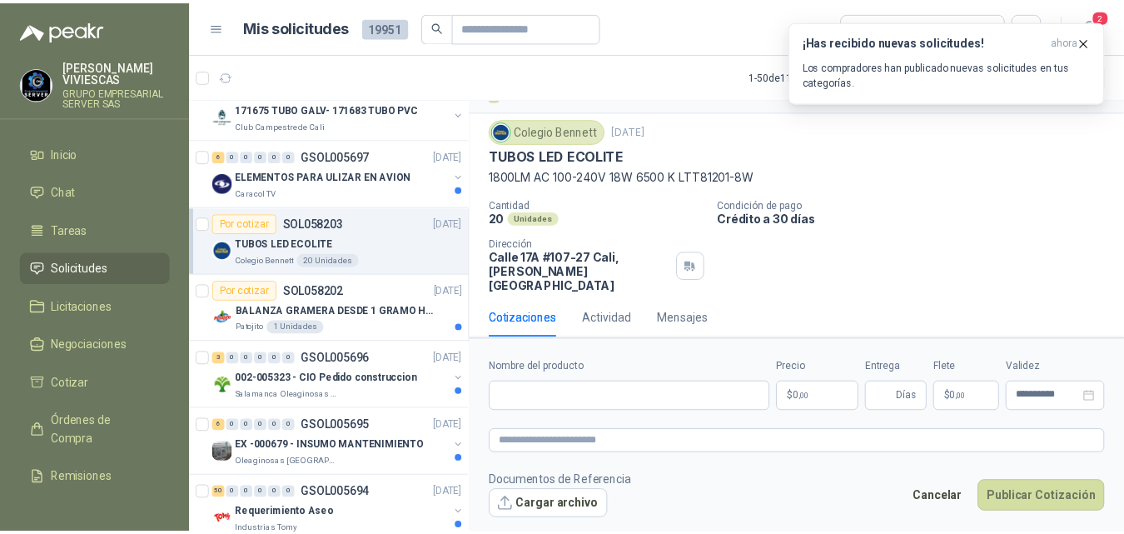
scroll to position [33, 0]
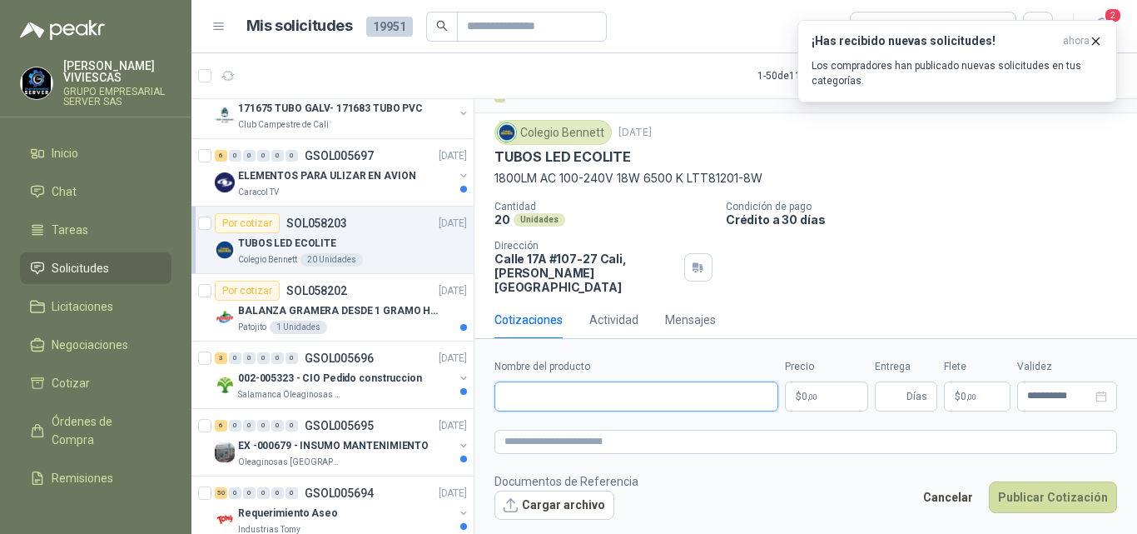
click at [578, 399] on input "Nombre del producto" at bounding box center [636, 396] width 284 height 30
type input "**********"
click at [809, 387] on body "RODRIGO VIVIESCAS GRUPO EMPRESARIAL SERVER SAS Inicio Chat Tareas Solicitudes L…" at bounding box center [568, 267] width 1137 height 534
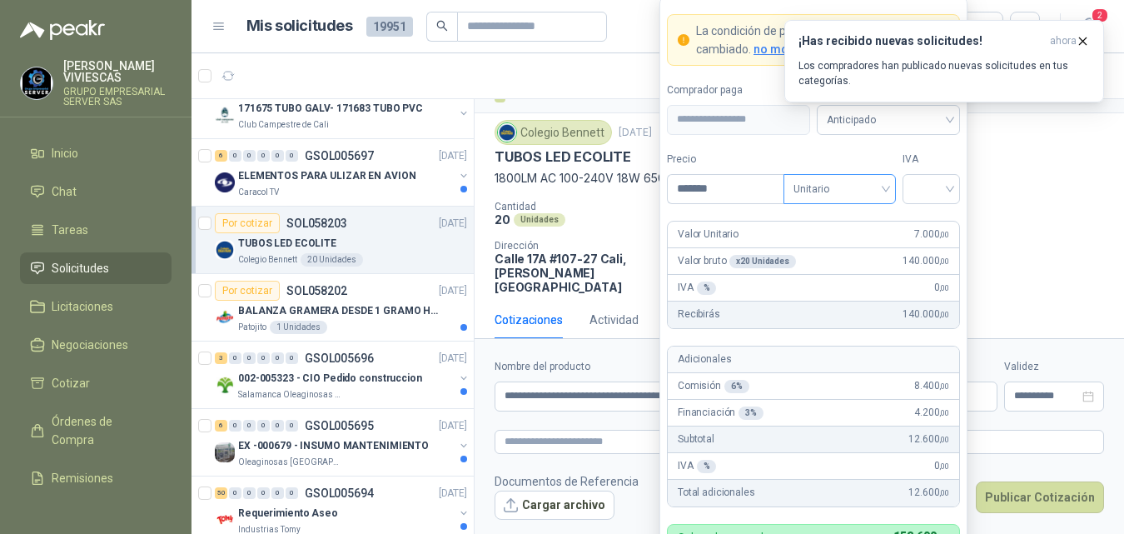
click at [883, 188] on span "Unitario" at bounding box center [839, 188] width 92 height 25
type input "*******"
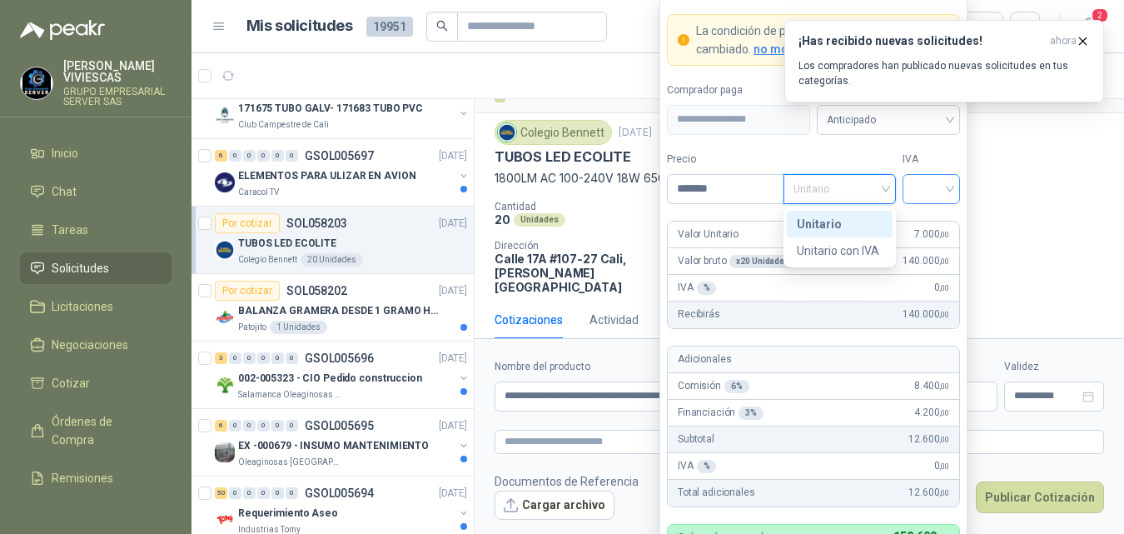
click at [939, 184] on input "search" at bounding box center [930, 187] width 37 height 25
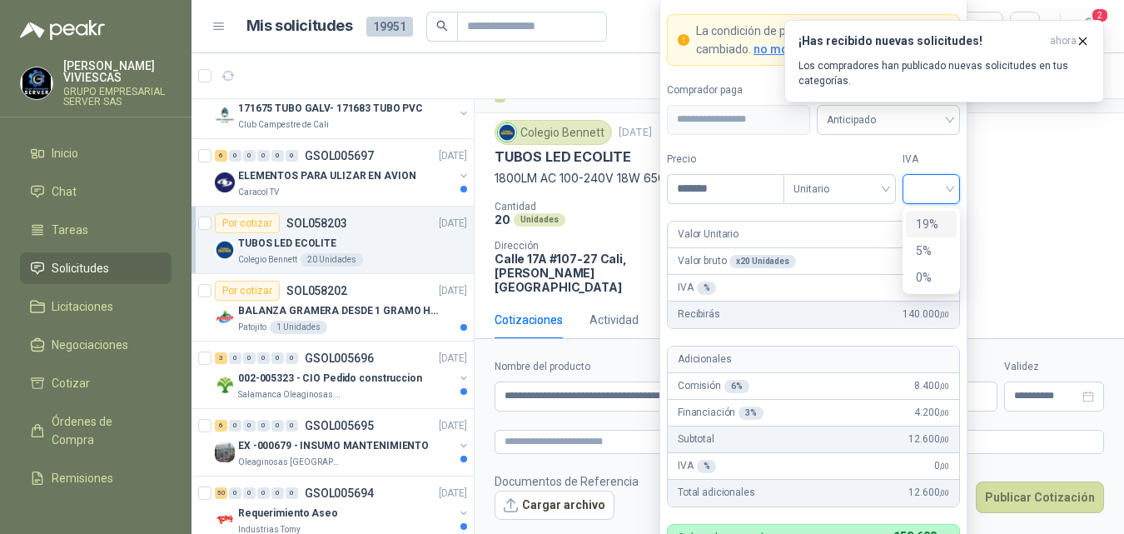
click at [924, 221] on div "19%" at bounding box center [931, 224] width 31 height 18
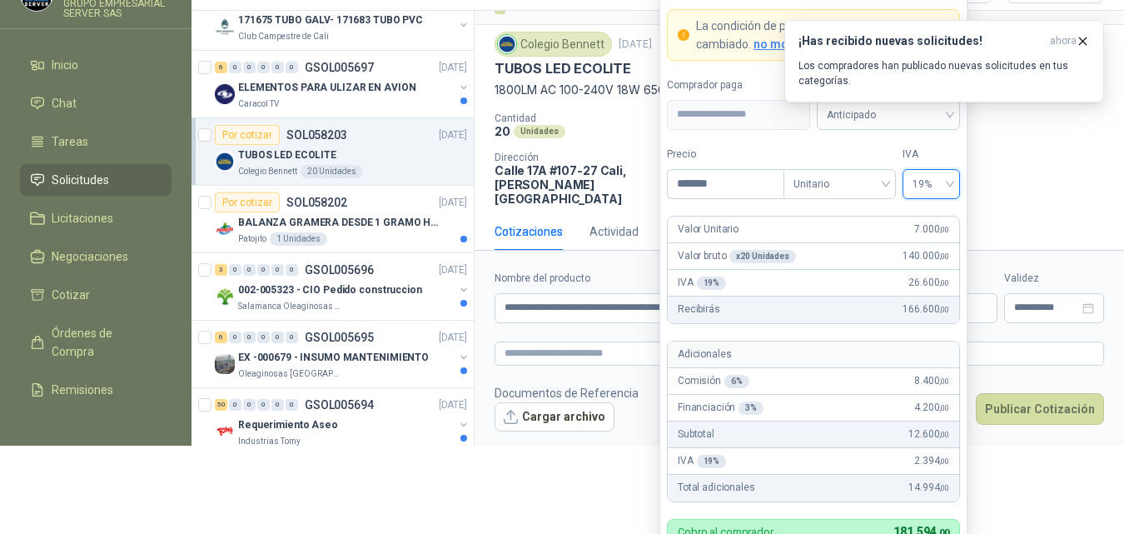
scroll to position [166, 0]
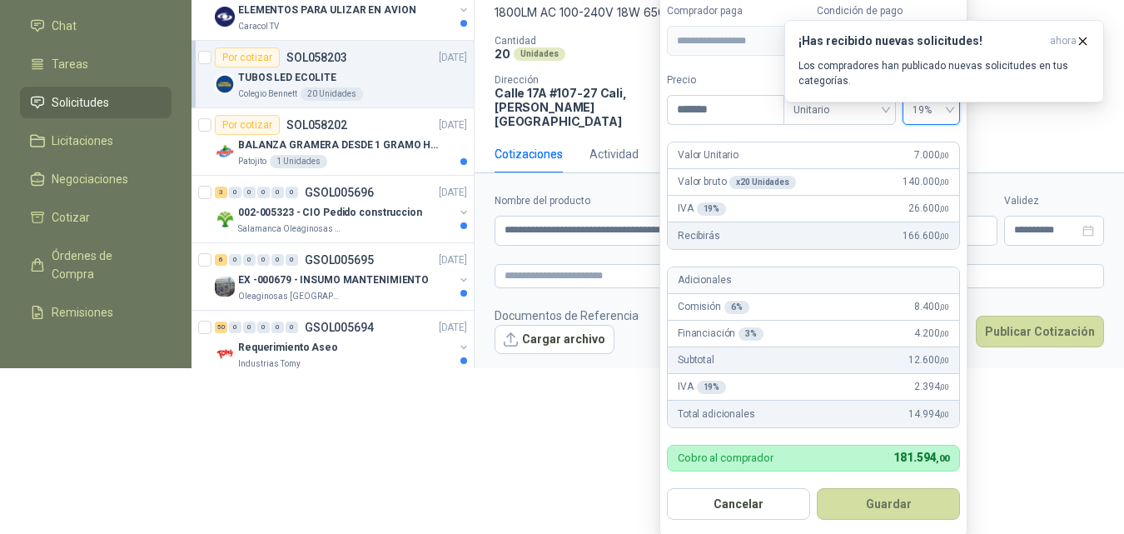
click at [876, 494] on button "Guardar" at bounding box center [887, 504] width 143 height 32
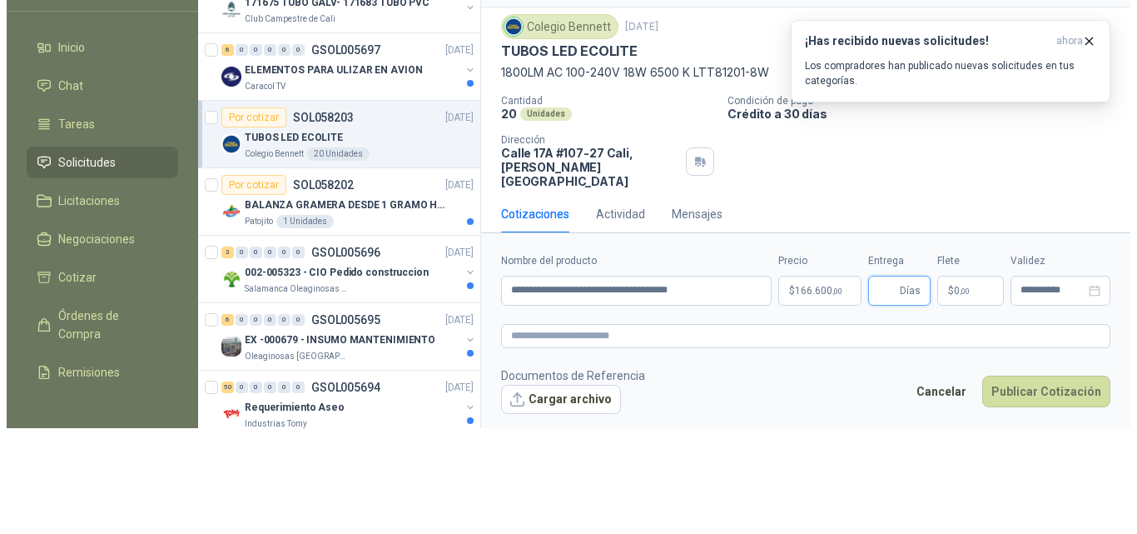
scroll to position [0, 0]
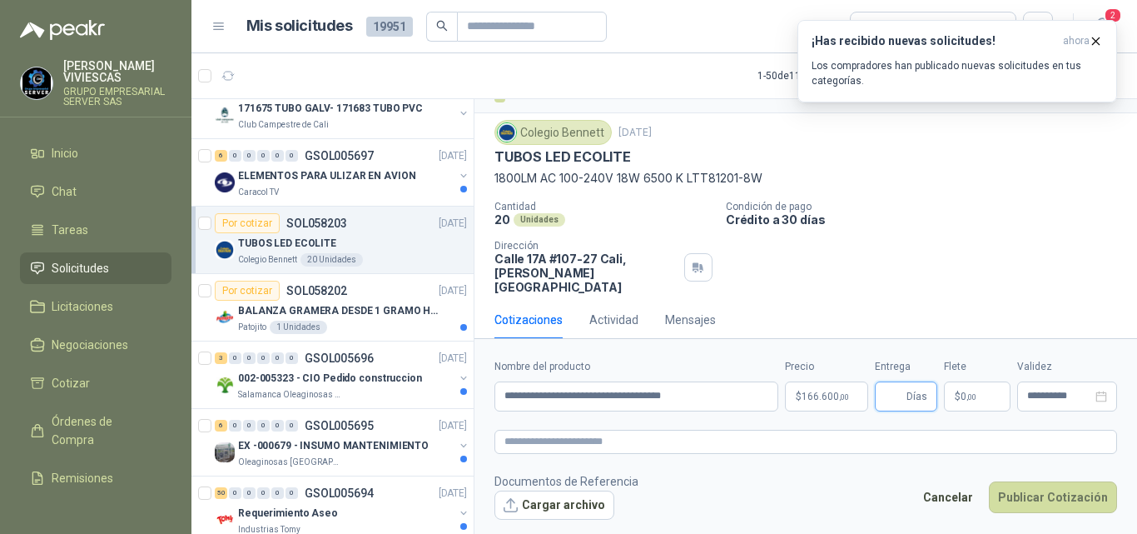
click at [891, 400] on input "Entrega" at bounding box center [894, 396] width 18 height 28
click at [881, 398] on span "Días" at bounding box center [906, 396] width 62 height 30
click at [1095, 42] on icon "button" at bounding box center [1096, 41] width 14 height 14
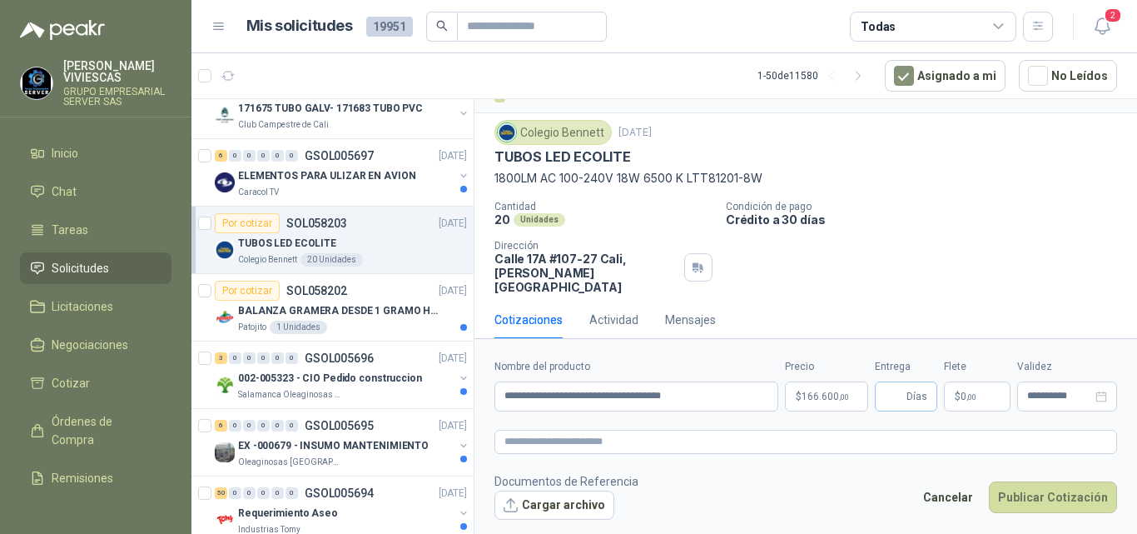
click at [882, 385] on span "Días" at bounding box center [906, 396] width 62 height 30
click at [887, 395] on input "Entrega" at bounding box center [894, 396] width 18 height 28
type input "*"
click at [964, 394] on span "0 ,00" at bounding box center [968, 396] width 16 height 10
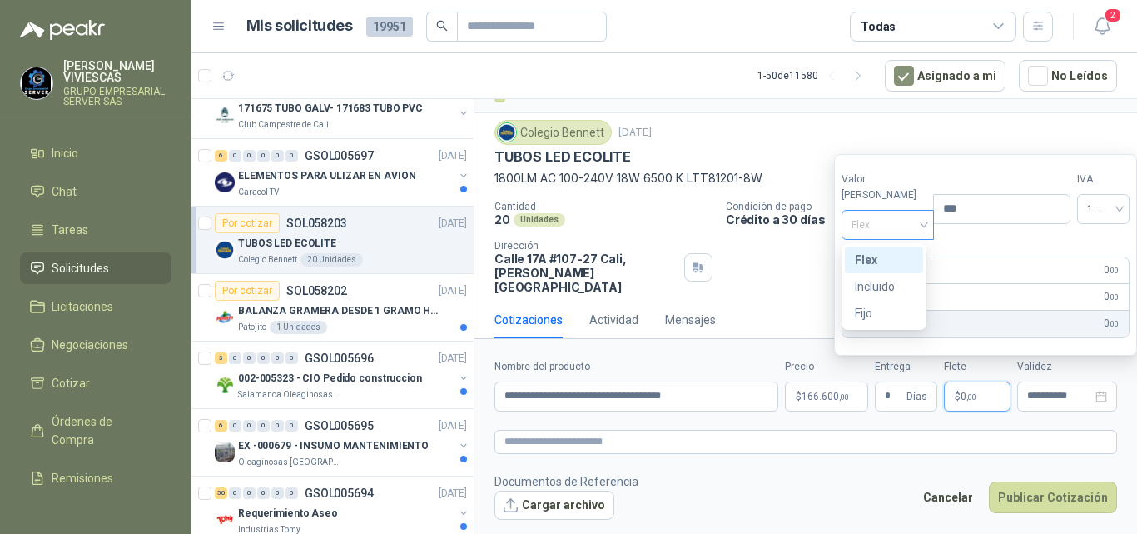
click at [873, 223] on span "Flex" at bounding box center [887, 224] width 72 height 25
click at [875, 289] on div "Incluido" at bounding box center [884, 286] width 58 height 18
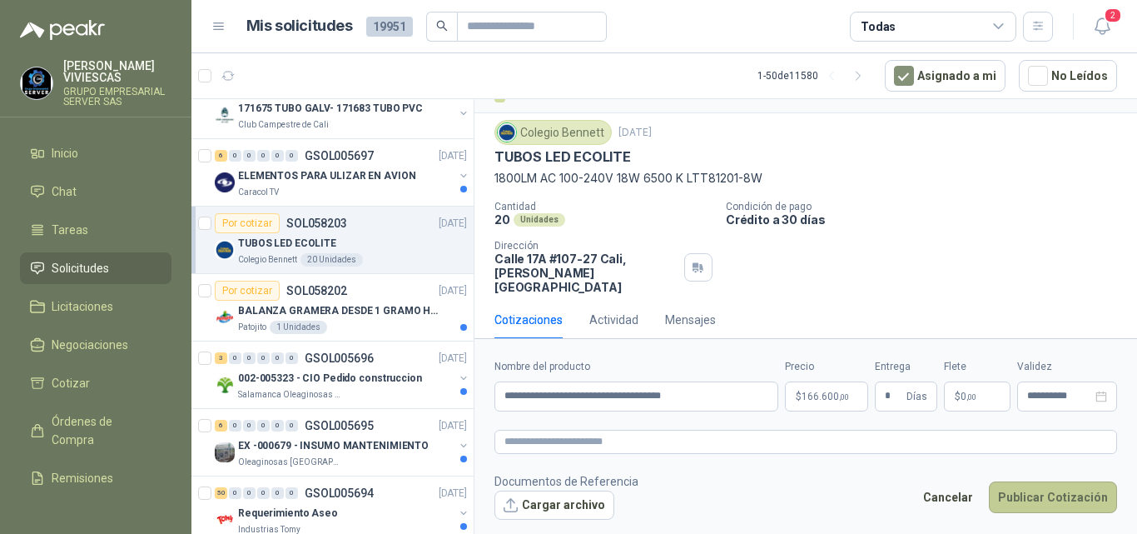
click at [1030, 494] on button "Publicar Cotización" at bounding box center [1053, 497] width 128 height 32
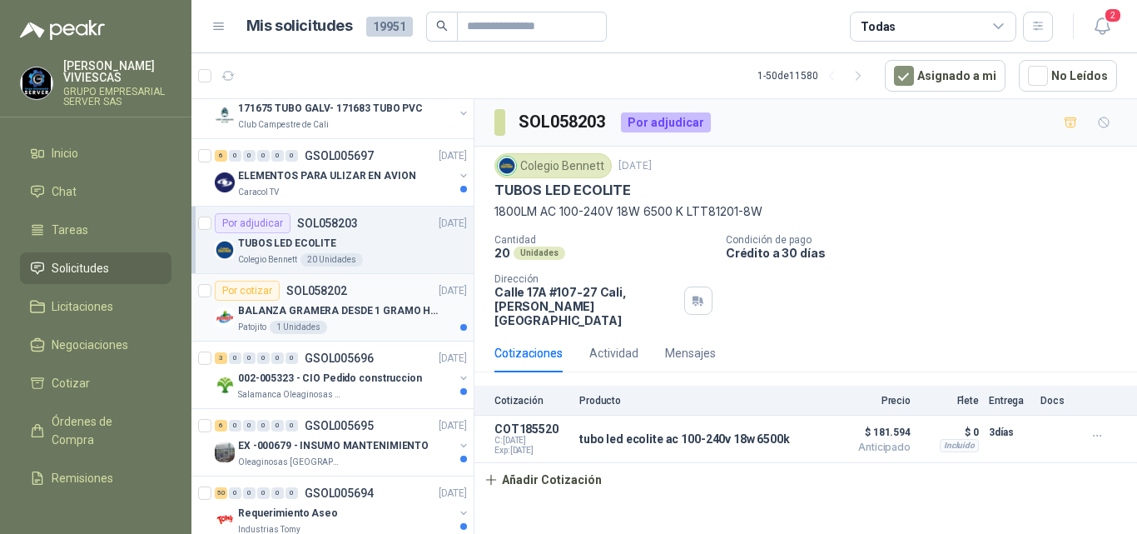
click at [284, 305] on p "BALANZA GRAMERA DESDE 1 GRAMO HASTA 5 GRAMOS" at bounding box center [341, 311] width 207 height 16
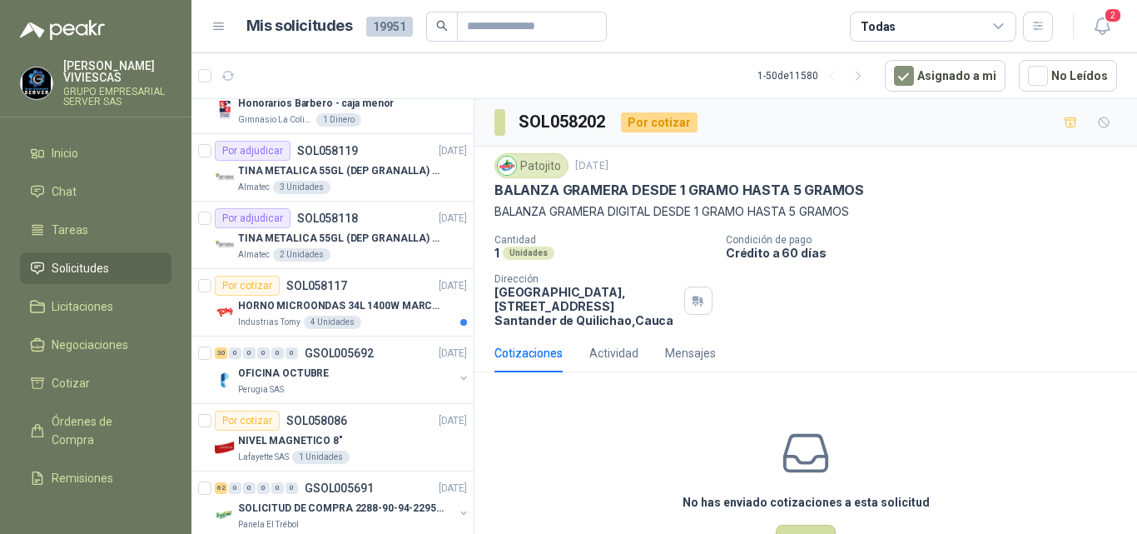
scroll to position [1165, 0]
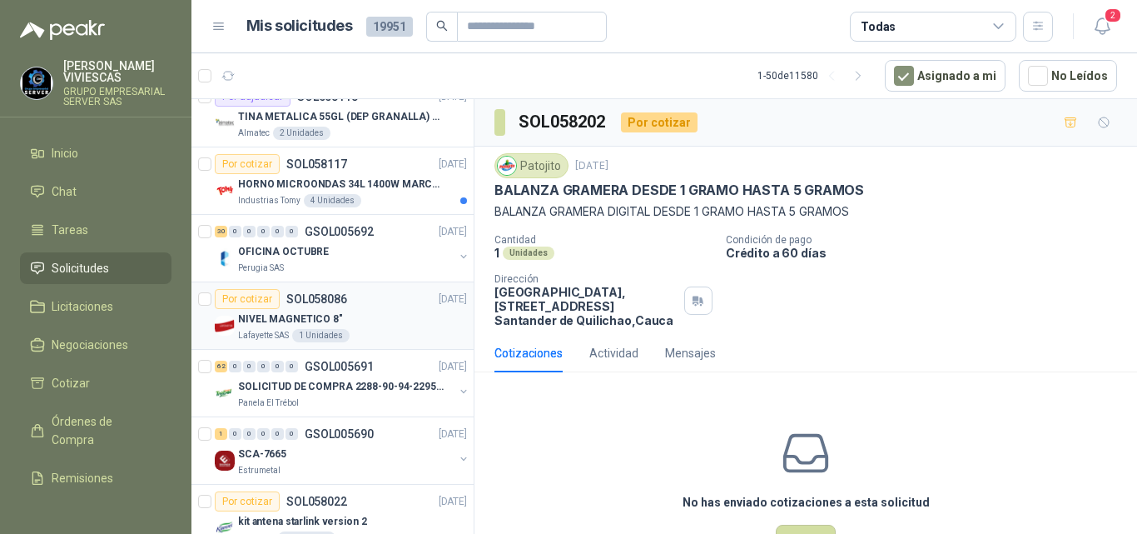
click at [281, 310] on div "NIVEL MAGNETICO 8"" at bounding box center [352, 319] width 229 height 20
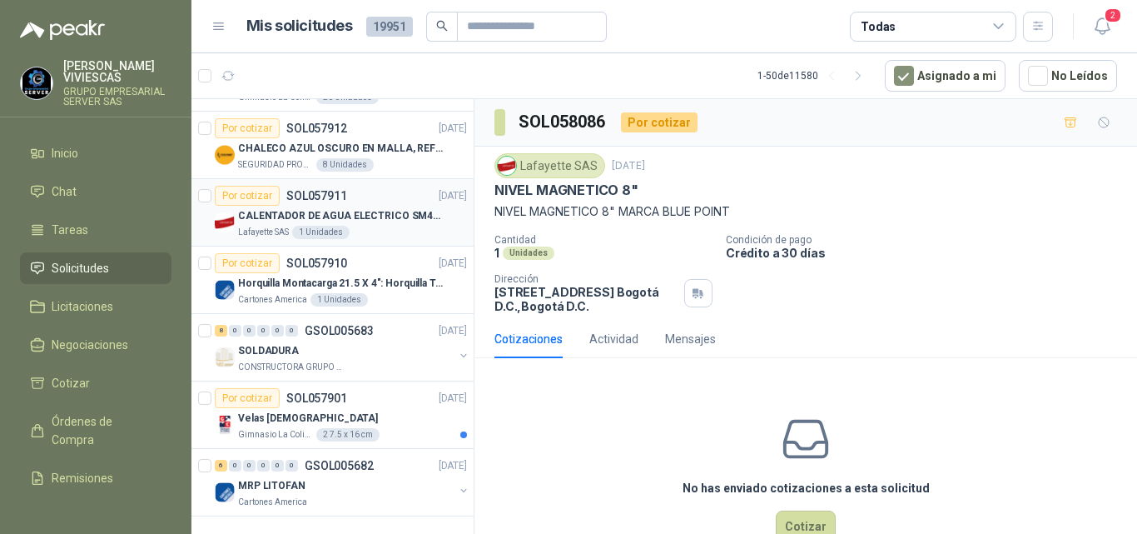
scroll to position [2967, 0]
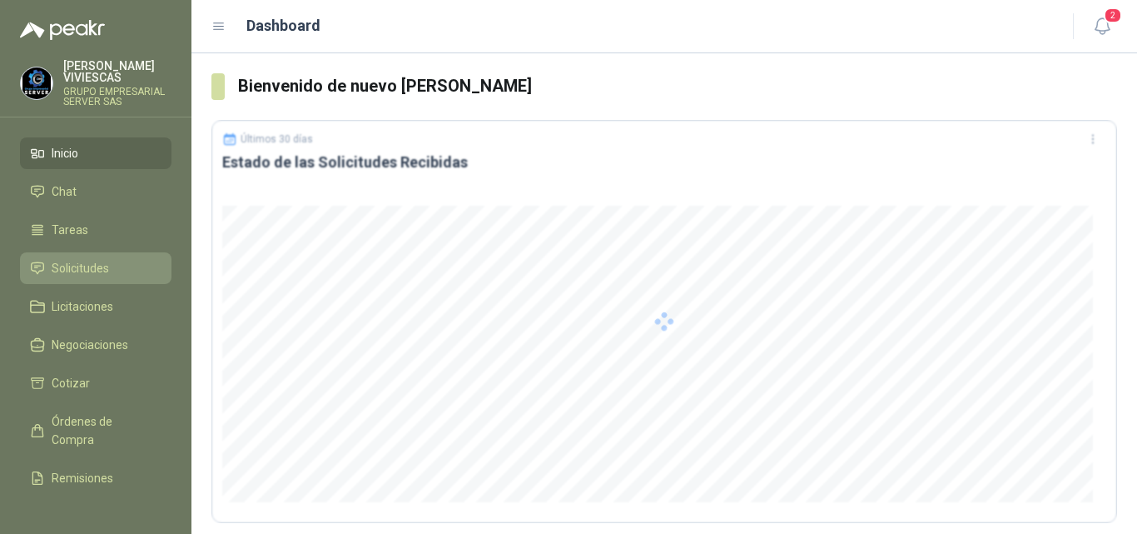
click at [88, 266] on span "Solicitudes" at bounding box center [80, 268] width 57 height 18
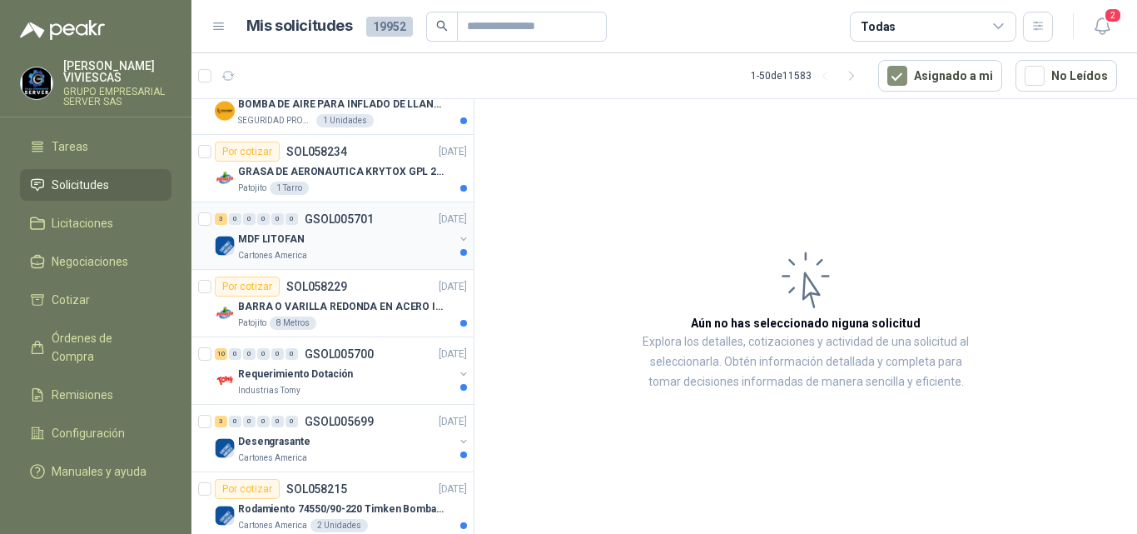
scroll to position [250, 0]
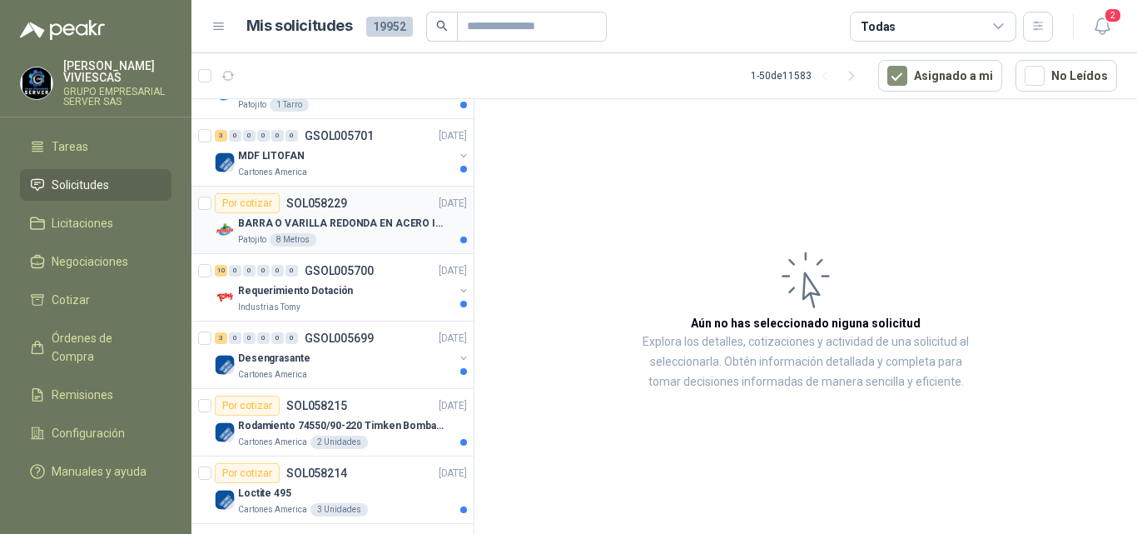
click at [338, 223] on p "BARRA O VARILLA REDONDA EN ACERO INOXIDABLE DE 2" O 50 MM" at bounding box center [341, 224] width 207 height 16
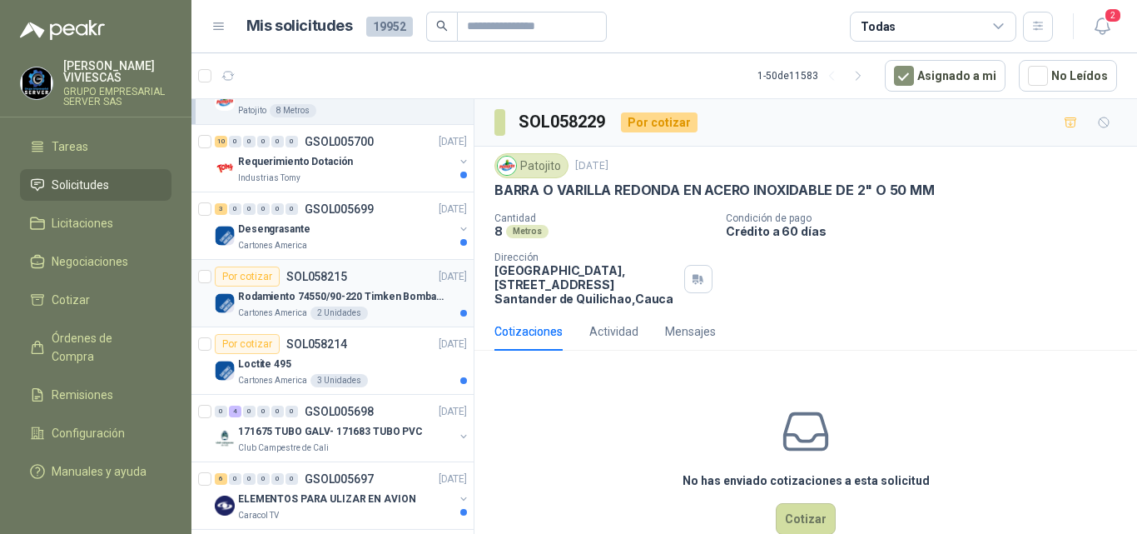
scroll to position [416, 0]
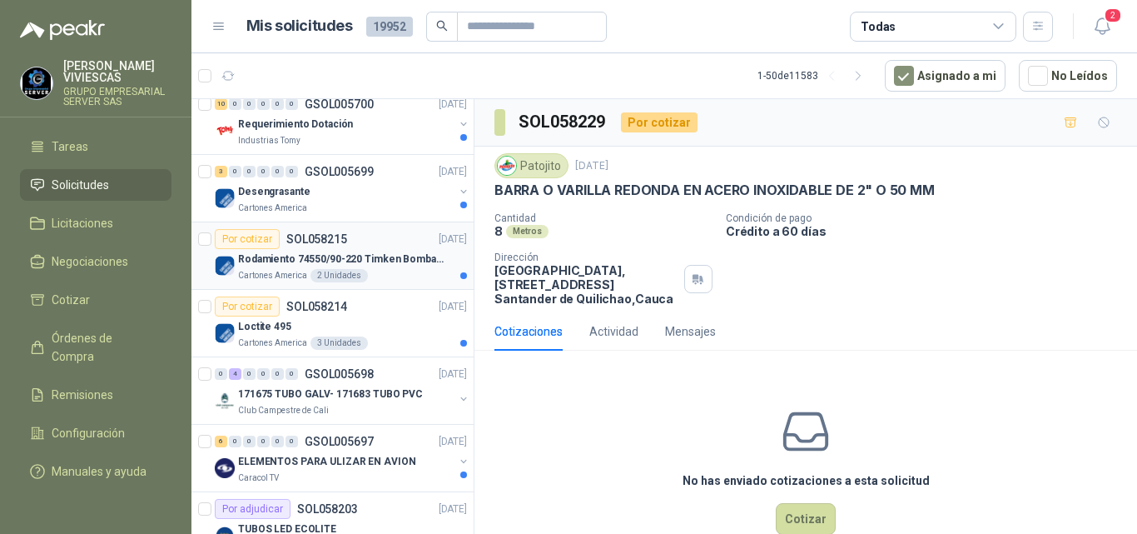
click at [325, 258] on p "Rodamiento 74550/90-220 Timken BombaVG40" at bounding box center [341, 259] width 207 height 16
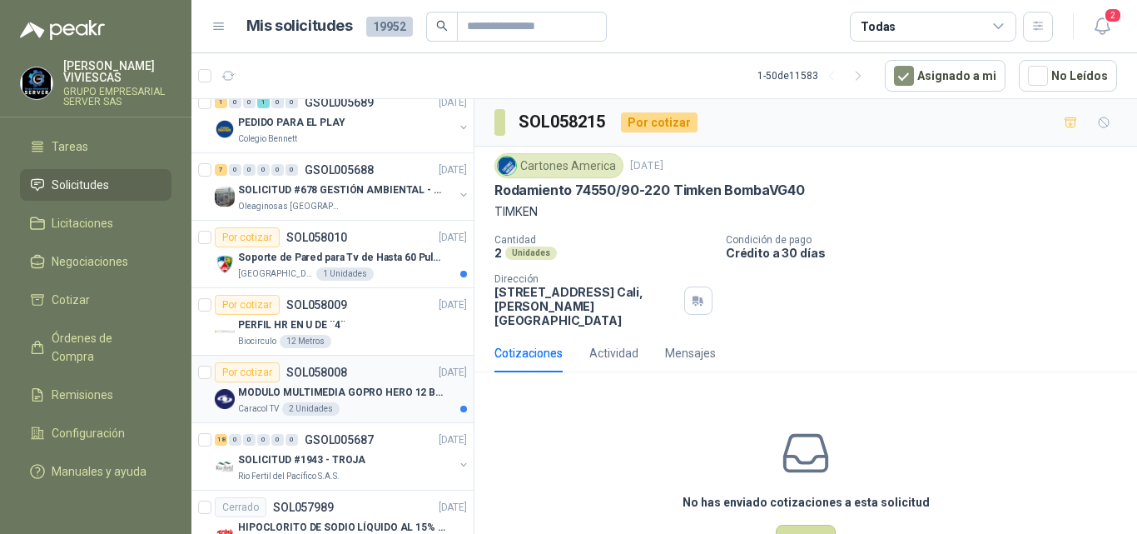
scroll to position [1998, 0]
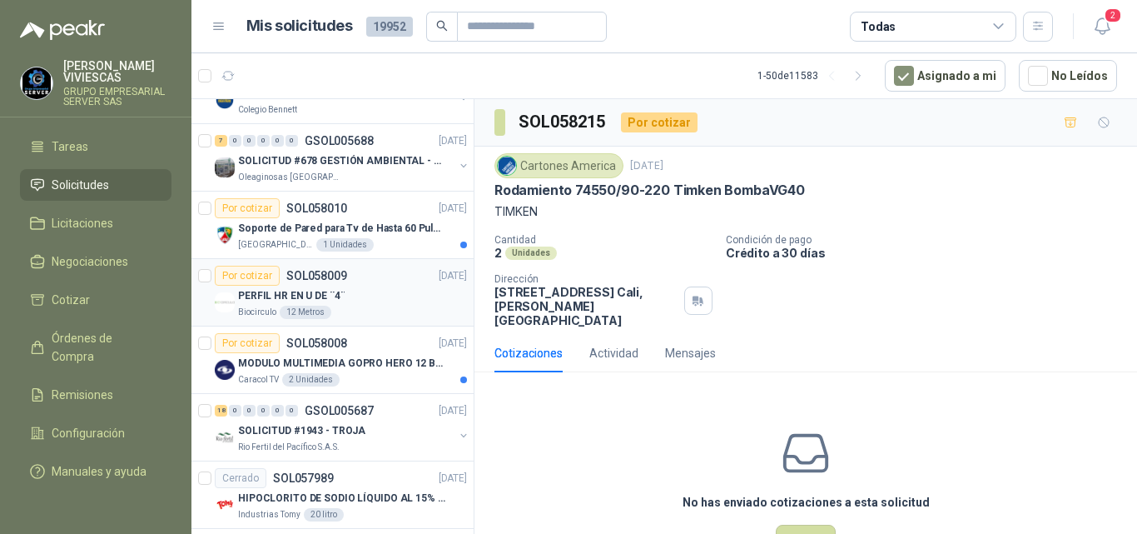
click at [301, 292] on p "PERFIL HR EN U DE ¨4¨" at bounding box center [291, 296] width 107 height 16
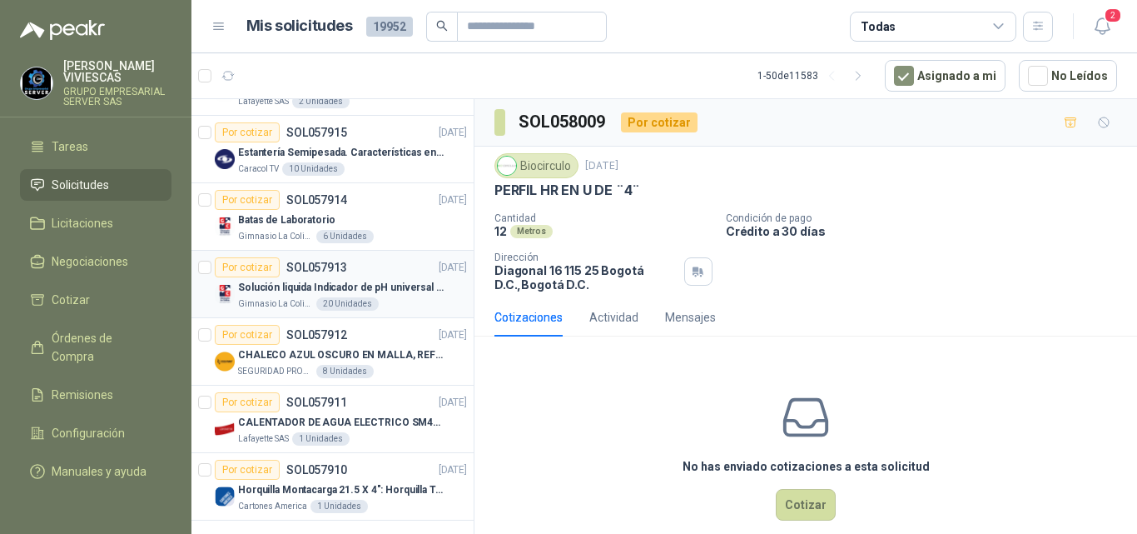
scroll to position [2967, 0]
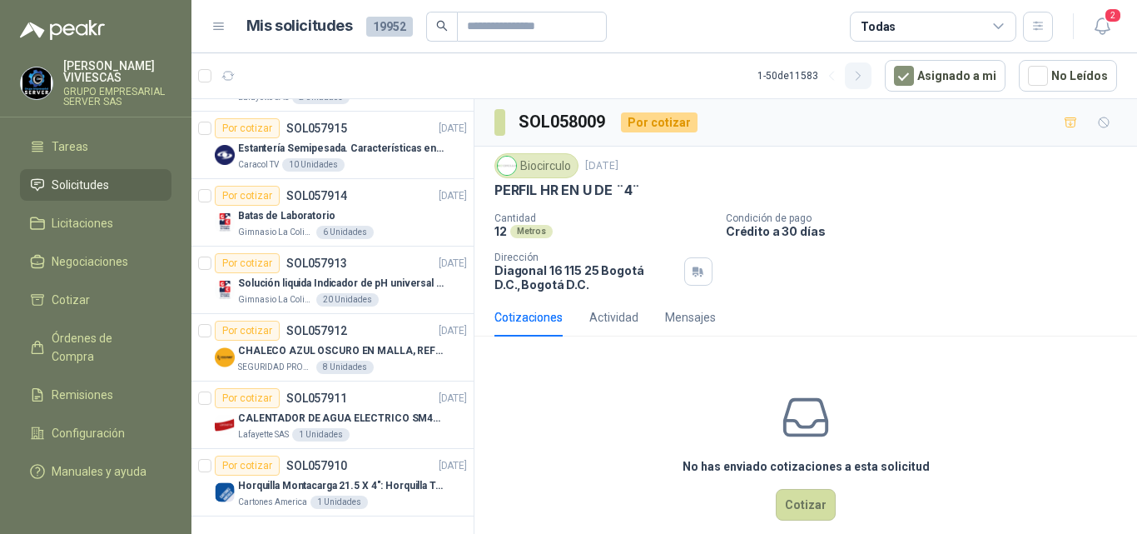
click at [856, 74] on icon "button" at bounding box center [858, 76] width 14 height 14
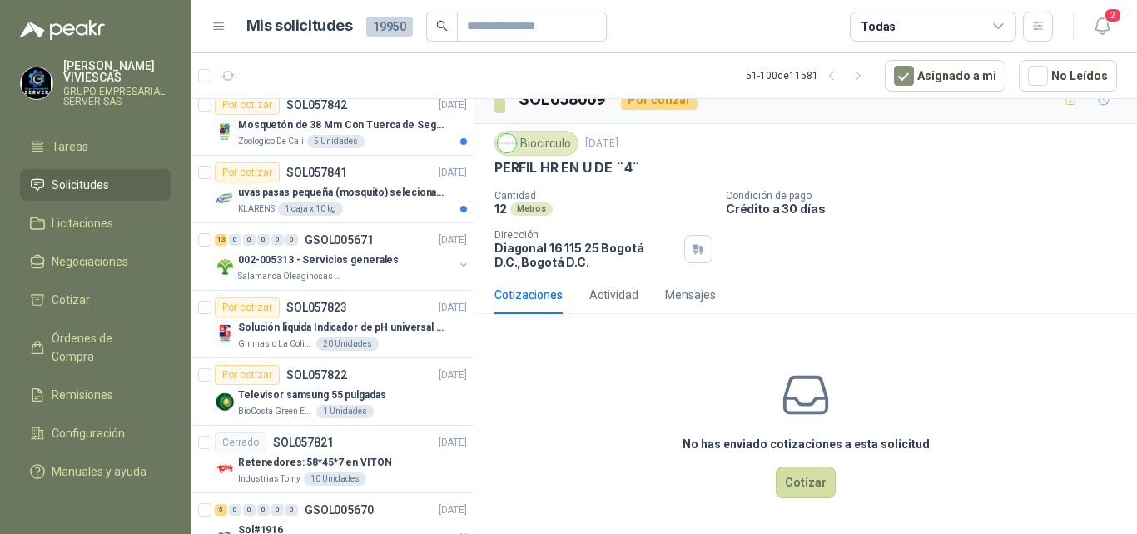
scroll to position [2164, 0]
